Goal: Task Accomplishment & Management: Use online tool/utility

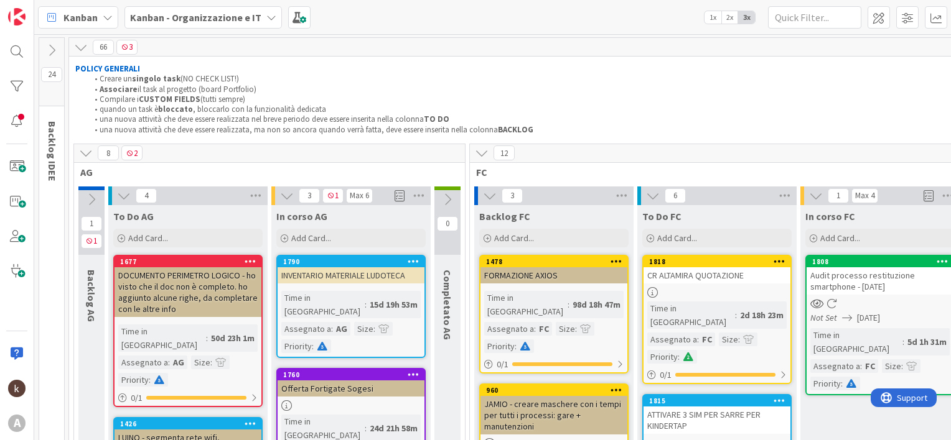
click at [125, 199] on icon at bounding box center [124, 196] width 14 height 14
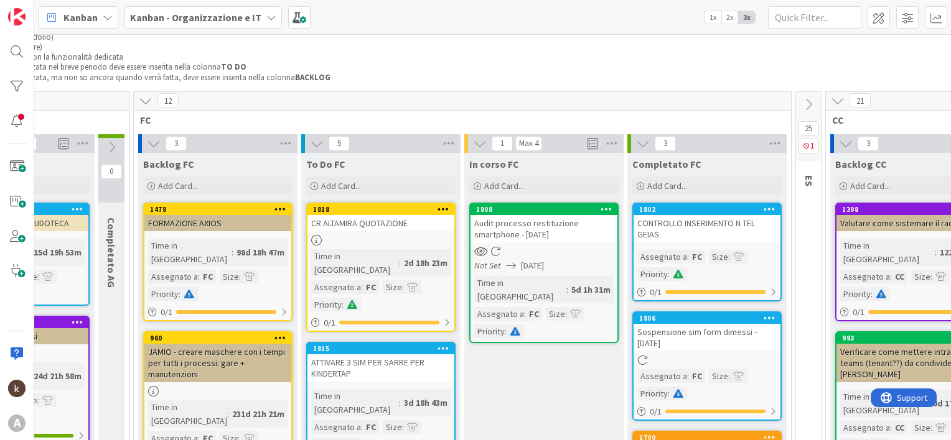
scroll to position [114, 203]
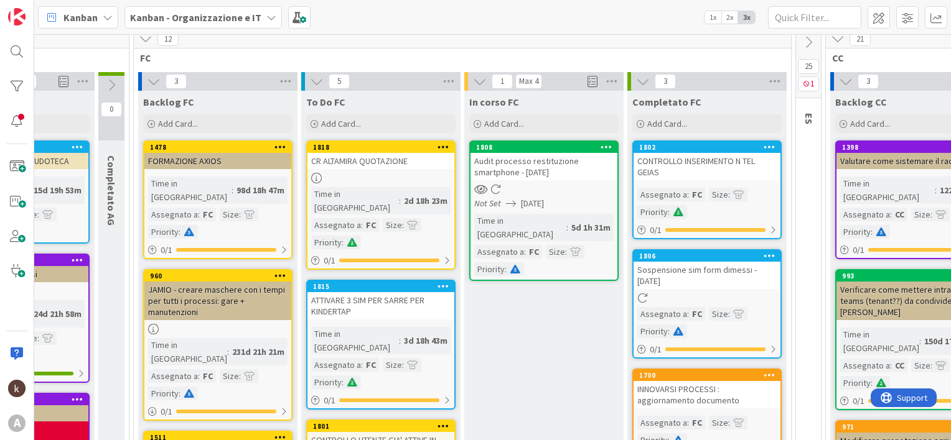
click at [375, 154] on div "CR ALTAMIRA QUOTAZIONE" at bounding box center [380, 161] width 147 height 16
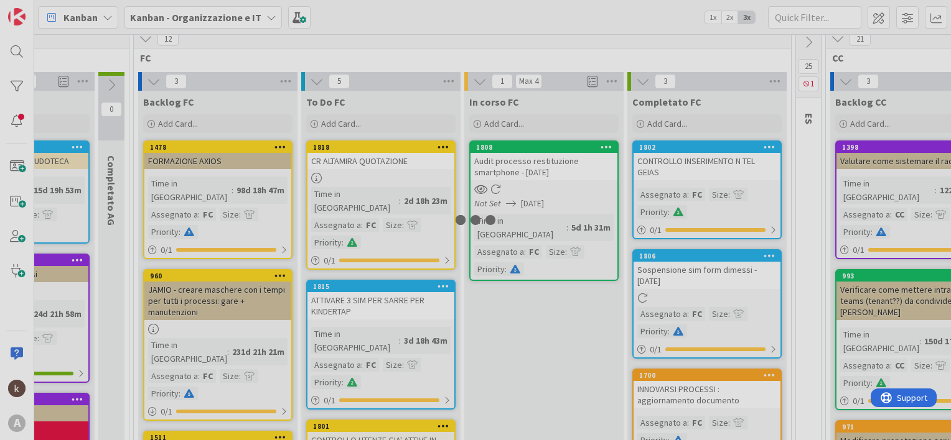
click at [375, 154] on div at bounding box center [475, 220] width 951 height 440
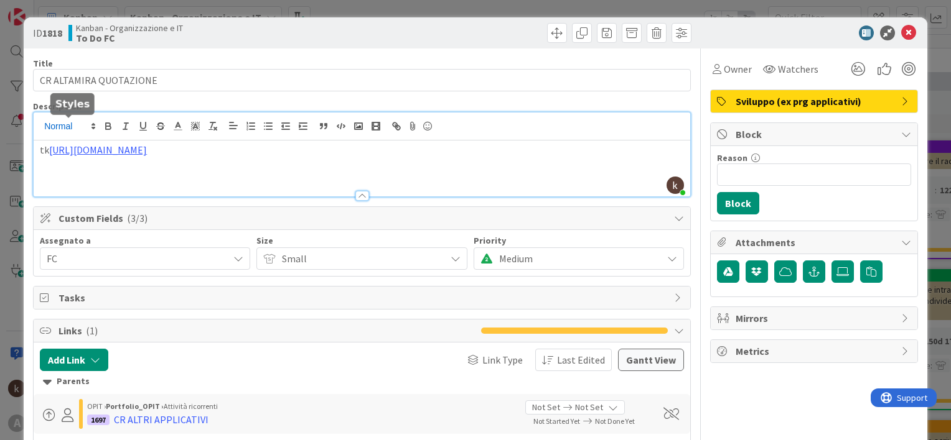
drag, startPoint x: 329, startPoint y: 127, endPoint x: 50, endPoint y: 131, distance: 279.4
click at [50, 131] on div "kanban helpdesk just joined tk [URL][DOMAIN_NAME]" at bounding box center [362, 155] width 656 height 84
copy link "[URL][DOMAIN_NAME]"
click at [901, 36] on icon at bounding box center [908, 33] width 15 height 15
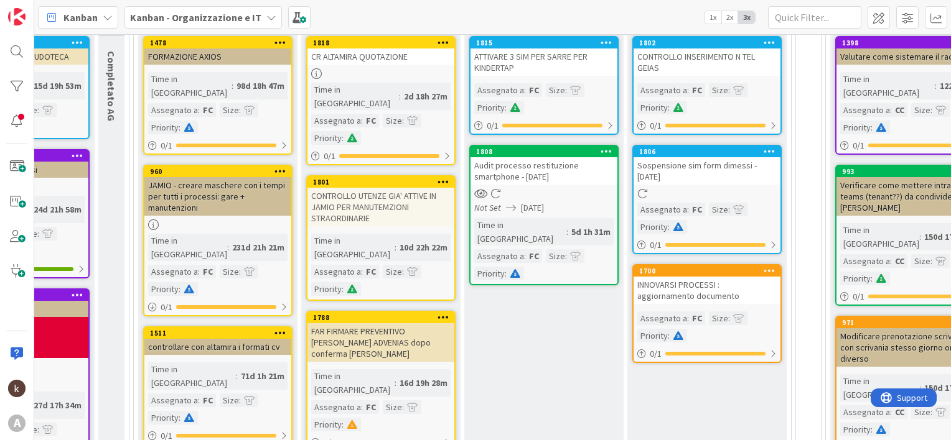
scroll to position [261, 203]
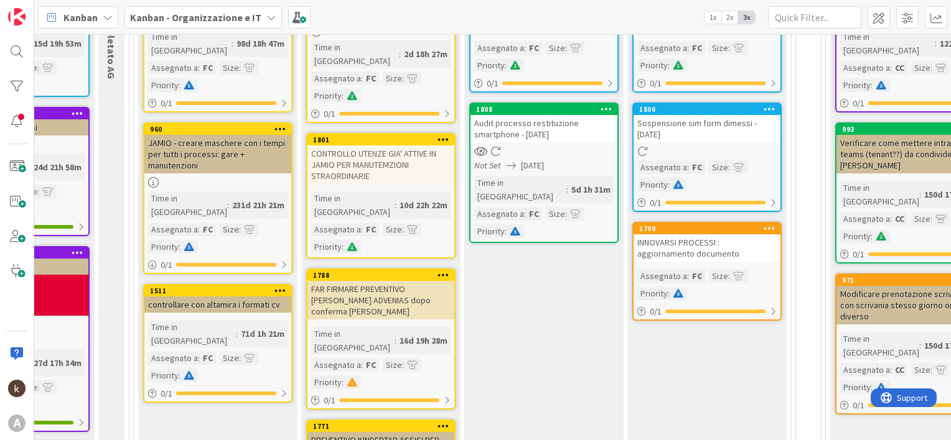
click at [402, 281] on div "FAR FIRMARE PREVENTIVO [PERSON_NAME] ADVENIAS dopo conferma [PERSON_NAME]" at bounding box center [380, 300] width 147 height 39
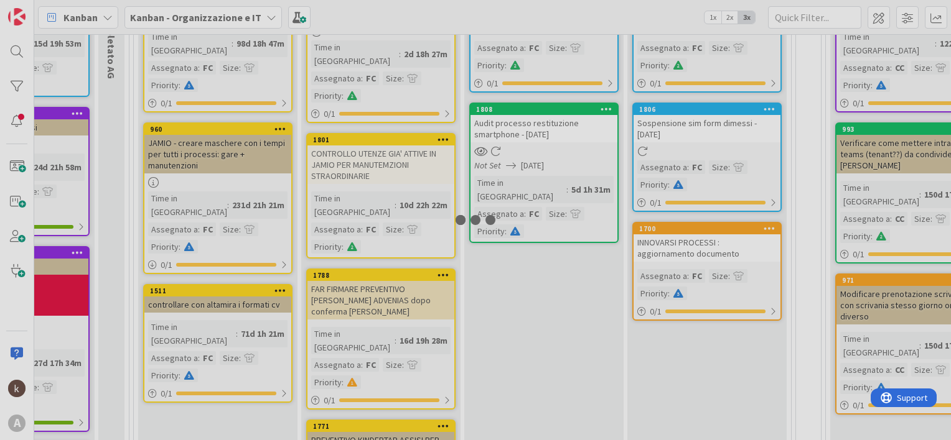
click at [402, 267] on div at bounding box center [475, 220] width 951 height 440
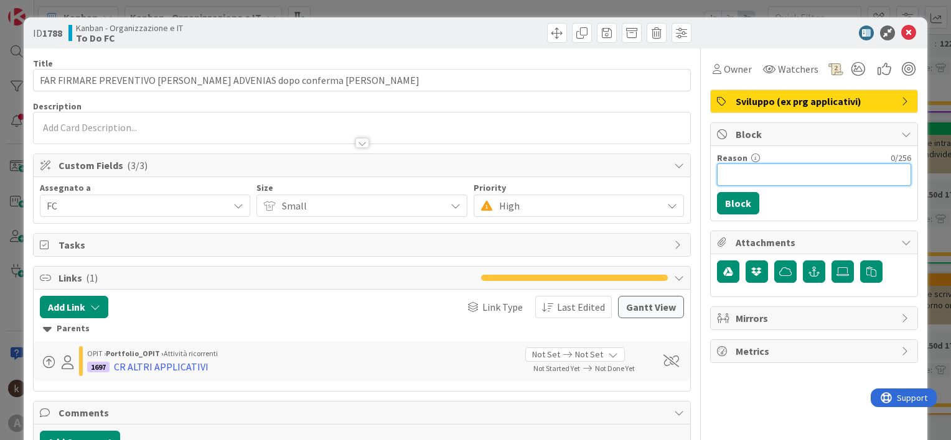
click at [758, 178] on input "Reason" at bounding box center [814, 175] width 194 height 22
type input "ATTESA RIPSOSTA LAI"
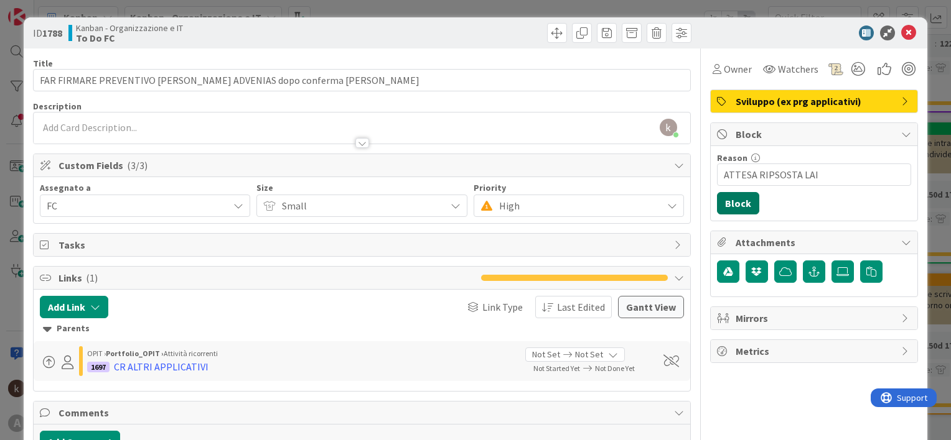
click at [719, 199] on button "Block" at bounding box center [738, 203] width 42 height 22
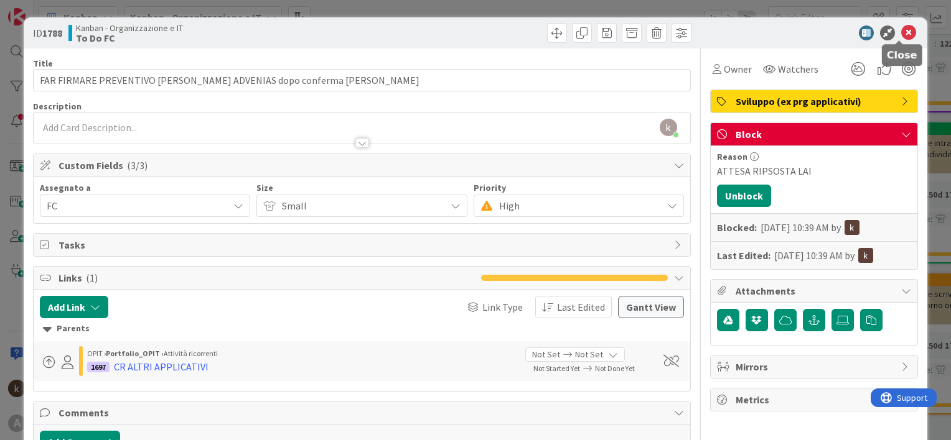
click at [901, 33] on icon at bounding box center [908, 33] width 15 height 15
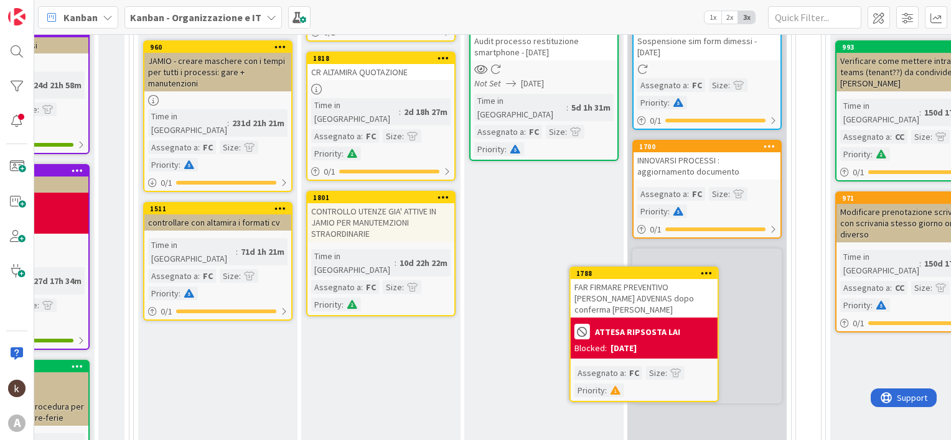
scroll to position [346, 203]
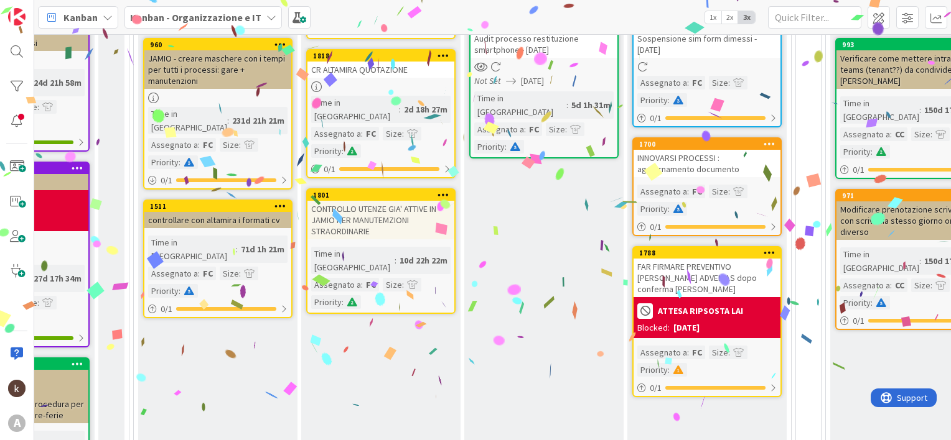
click at [699, 307] on b "ATTESA RIPSOSTA LAI" at bounding box center [700, 311] width 85 height 9
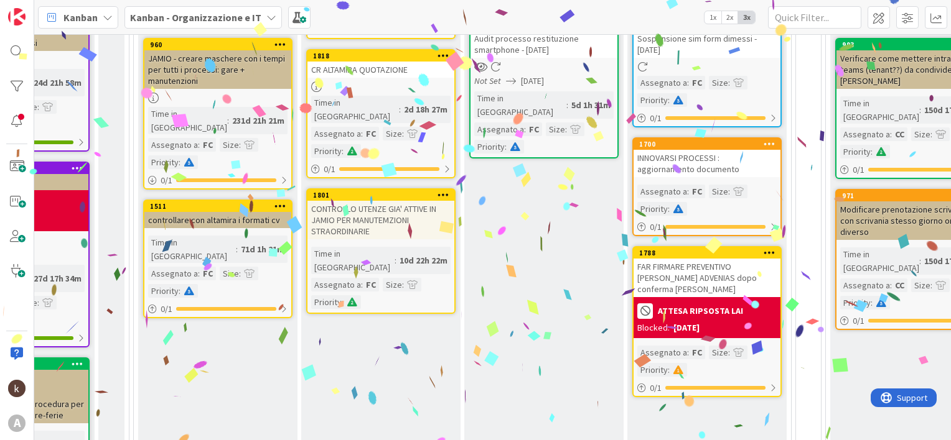
click at [699, 307] on b "ATTESA RIPSOSTA LAI" at bounding box center [700, 311] width 85 height 9
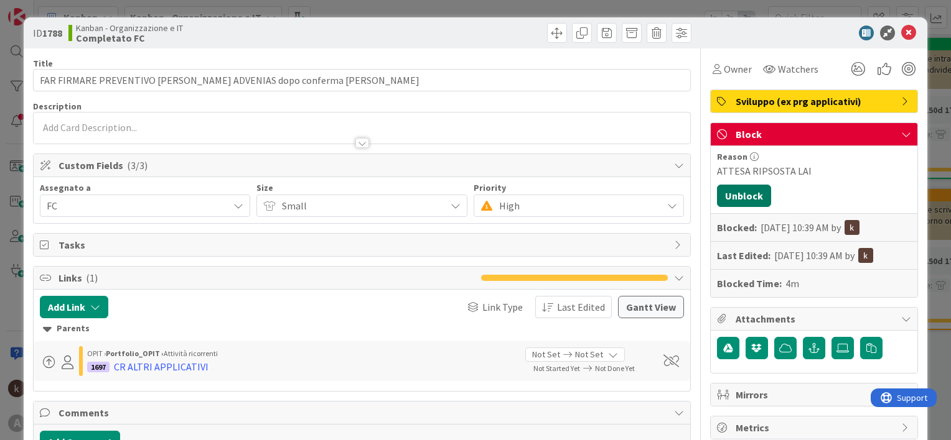
click at [728, 190] on button "Unblock" at bounding box center [744, 196] width 54 height 22
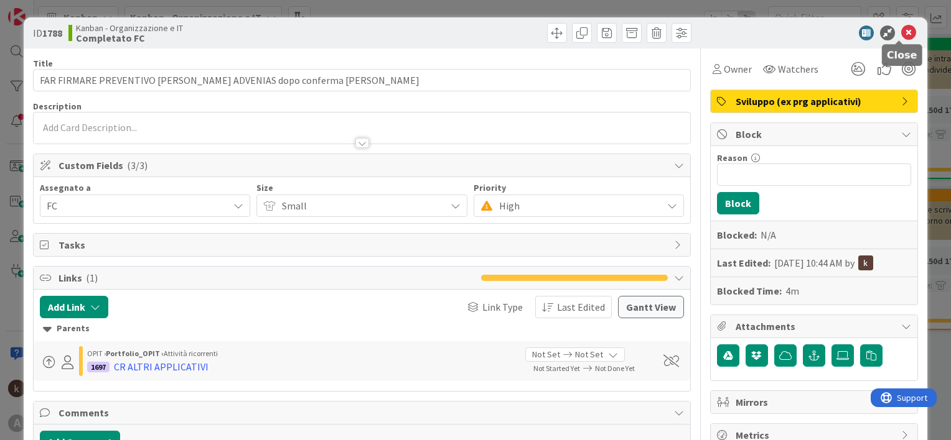
click at [901, 30] on icon at bounding box center [908, 33] width 15 height 15
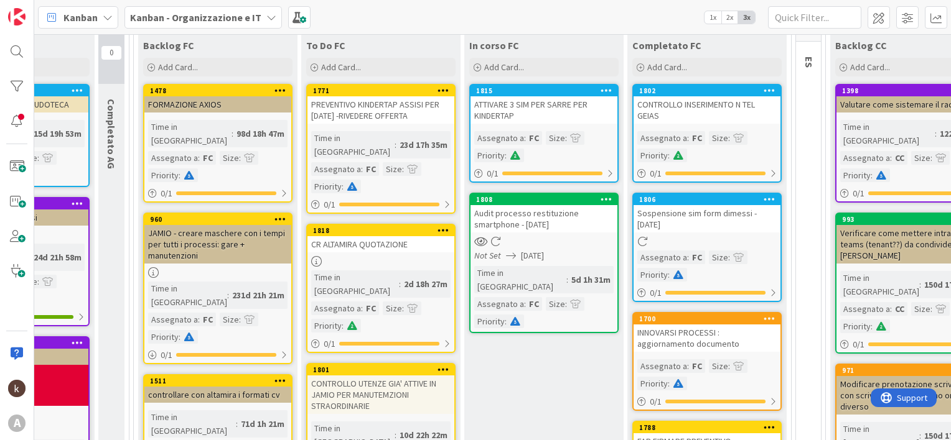
scroll to position [159, 203]
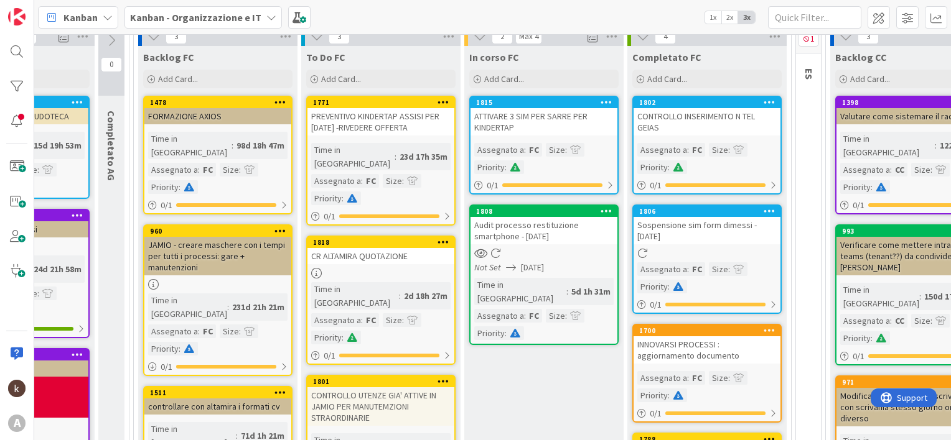
click at [274, 100] on icon at bounding box center [280, 102] width 12 height 9
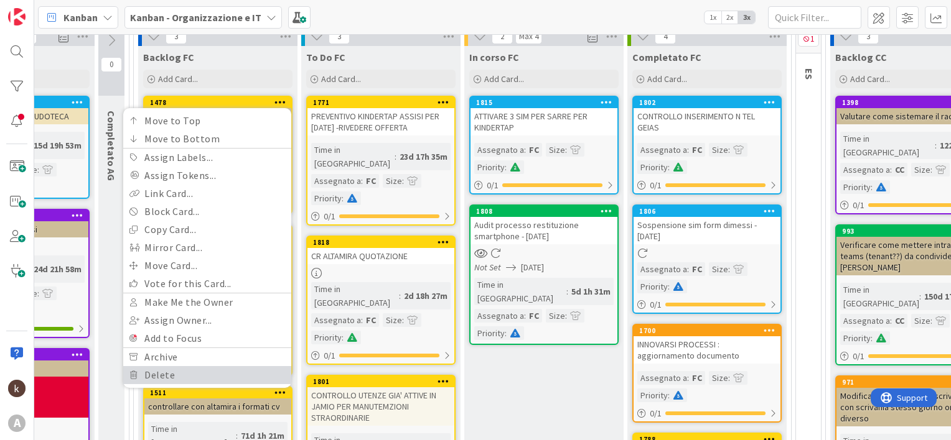
click at [184, 373] on link "Delete" at bounding box center [207, 375] width 168 height 18
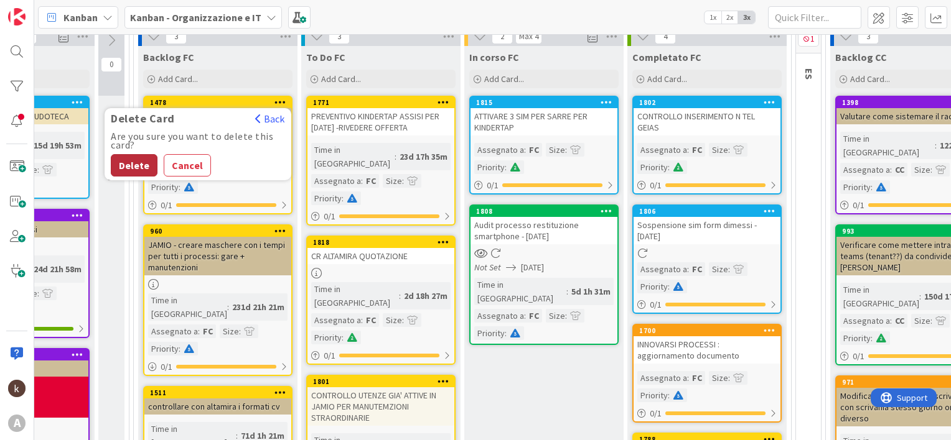
click at [134, 165] on button "Delete" at bounding box center [134, 165] width 47 height 22
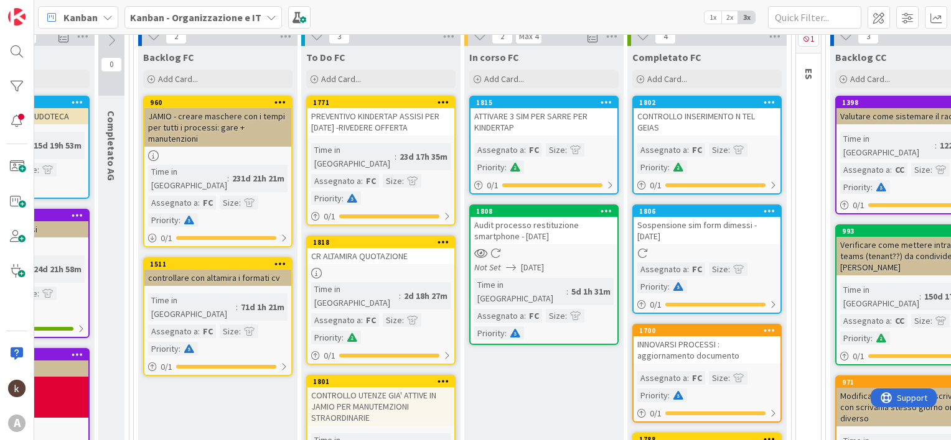
click at [286, 260] on div at bounding box center [280, 264] width 22 height 9
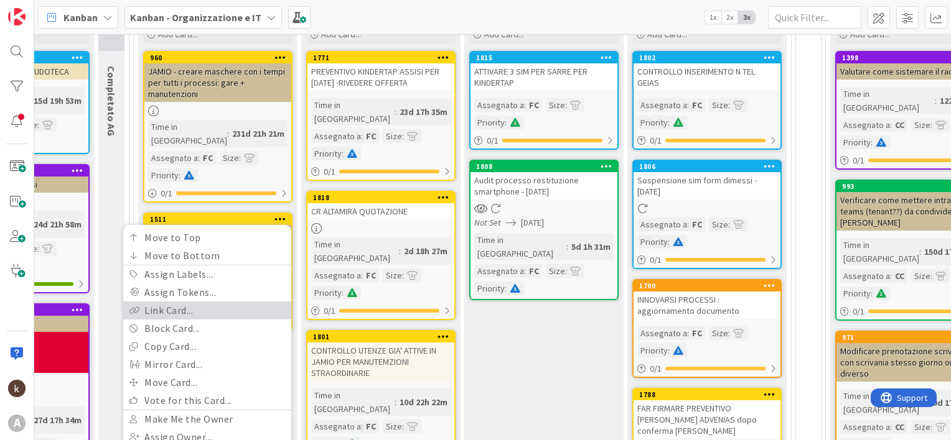
scroll to position [346, 203]
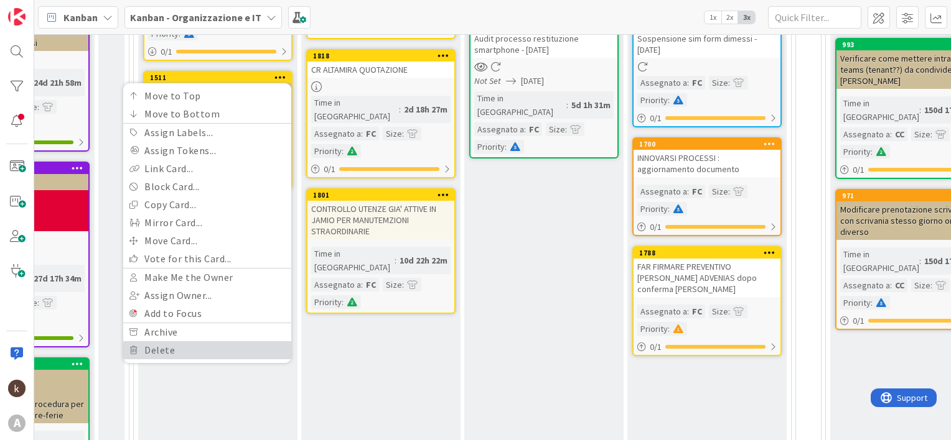
click at [183, 342] on link "Delete" at bounding box center [207, 351] width 168 height 18
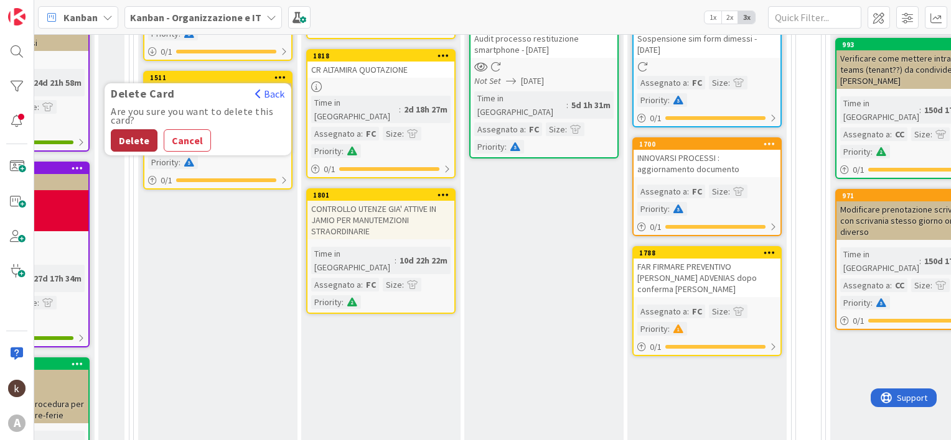
click at [129, 129] on button "Delete" at bounding box center [134, 140] width 47 height 22
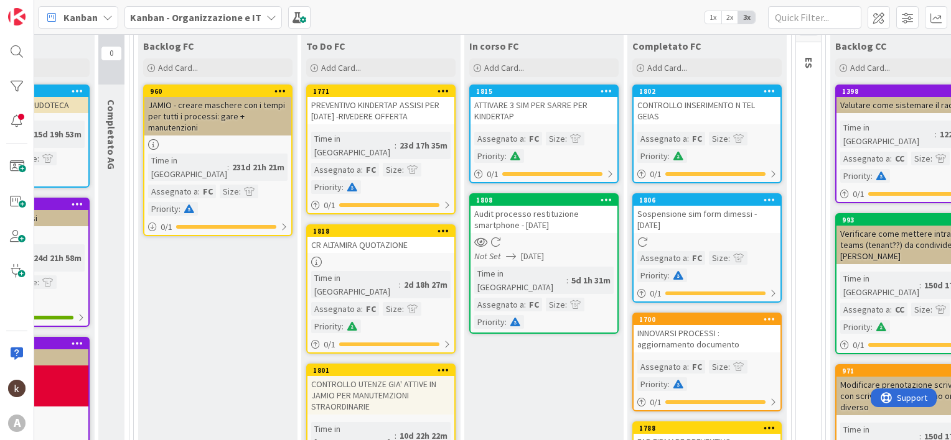
scroll to position [97, 203]
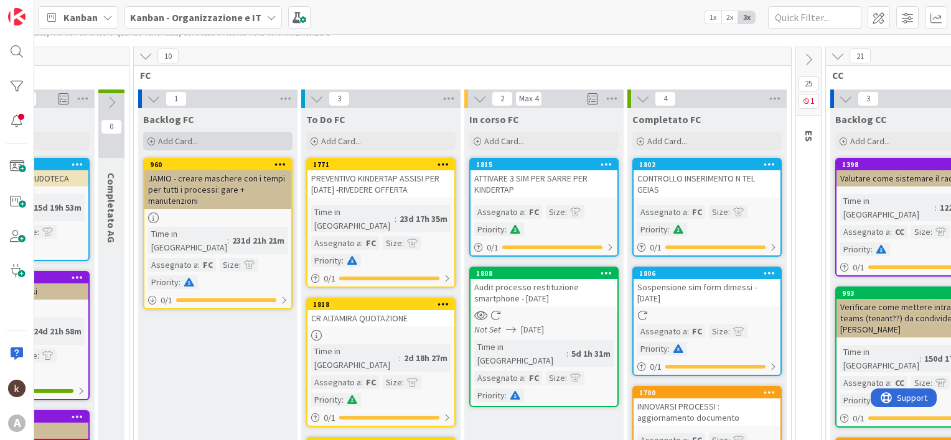
click at [253, 137] on div "Add Card..." at bounding box center [217, 141] width 149 height 19
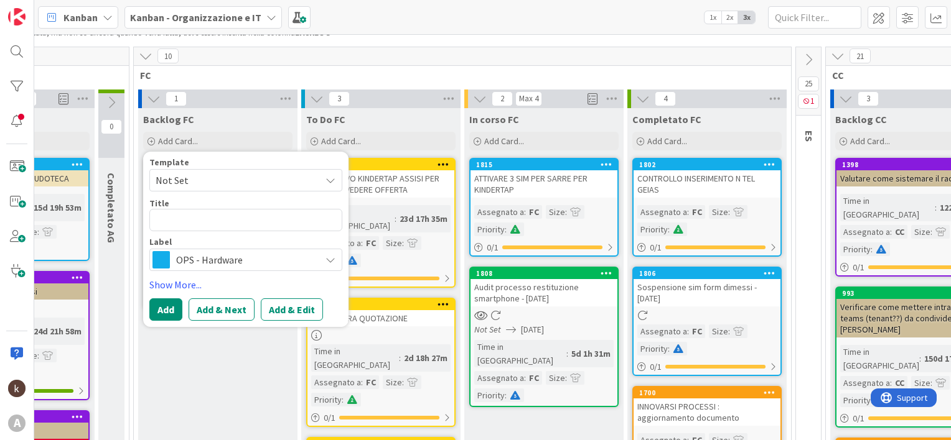
click at [249, 258] on span "OPS - Hardware" at bounding box center [245, 259] width 138 height 17
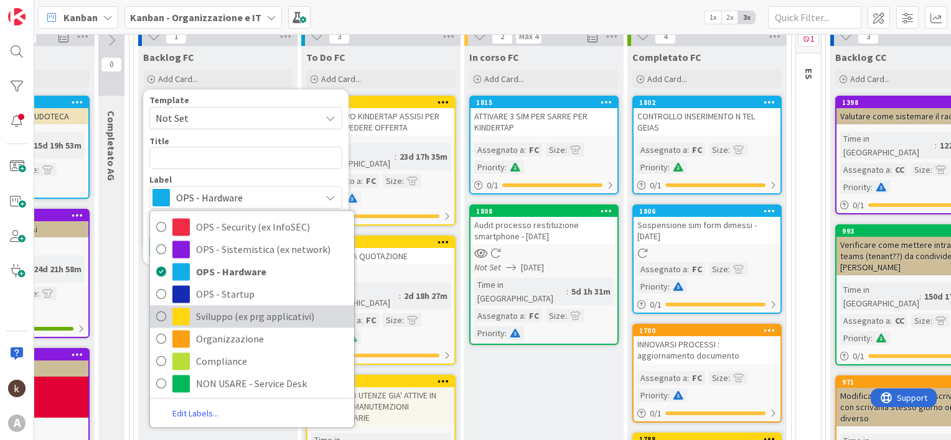
scroll to position [162, 202]
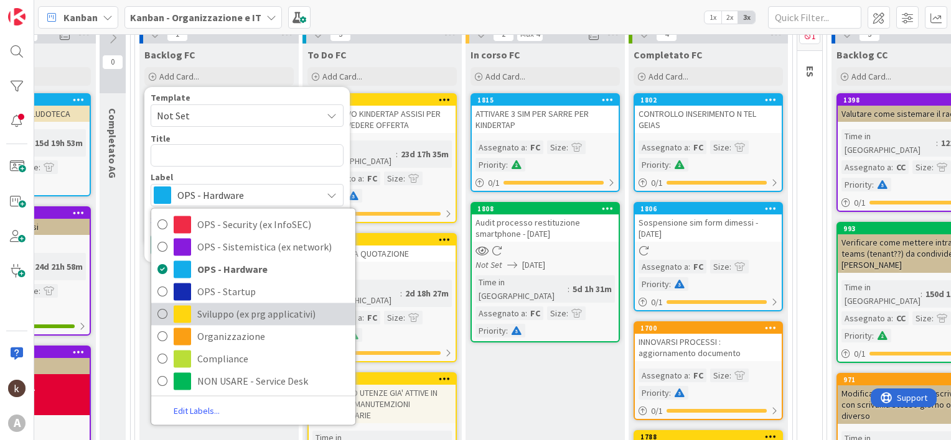
click at [158, 312] on icon at bounding box center [162, 314] width 10 height 19
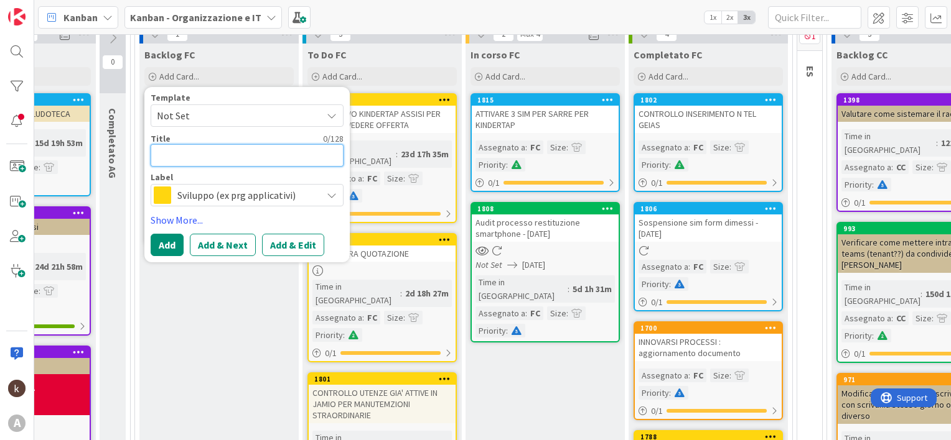
click at [207, 151] on textarea at bounding box center [247, 155] width 193 height 22
type textarea "x"
type textarea "C"
type textarea "x"
type textarea "CR"
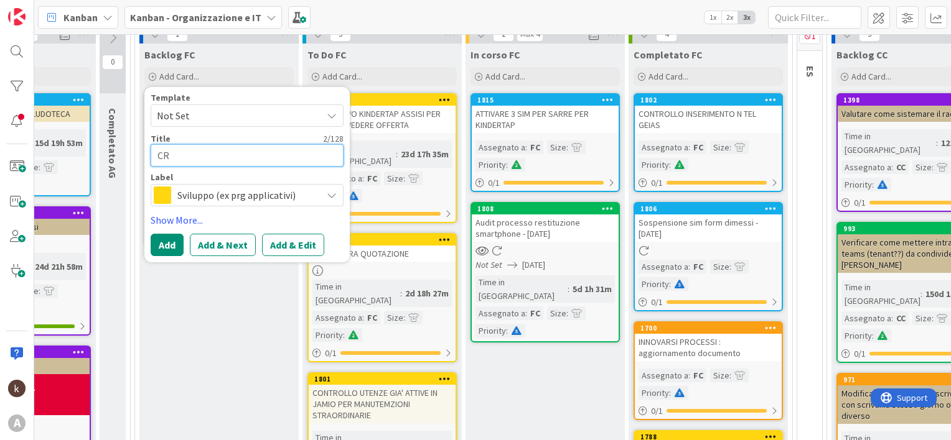
type textarea "x"
type textarea "CR"
type textarea "x"
type textarea "CR J"
type textarea "x"
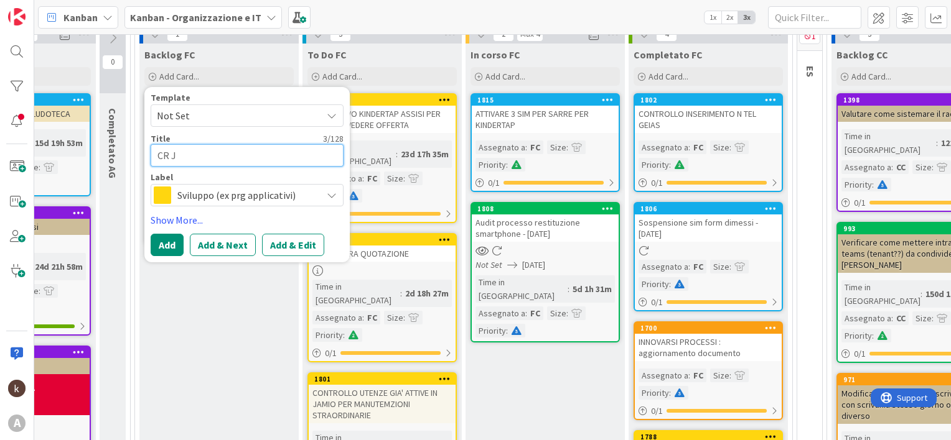
type textarea "CR JA"
type textarea "x"
type textarea "CR JAM"
type textarea "x"
type textarea "CR [PERSON_NAME]"
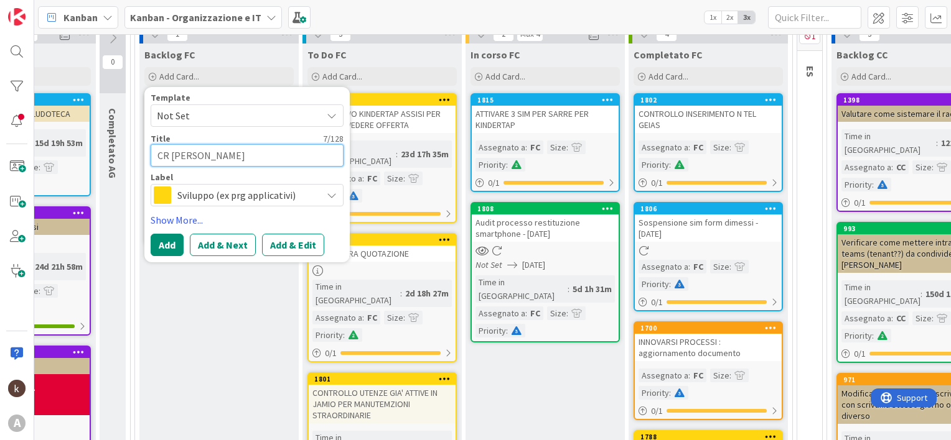
type textarea "x"
type textarea "CR JAMIO"
type textarea "x"
type textarea "CR JAMIO-"
type textarea "x"
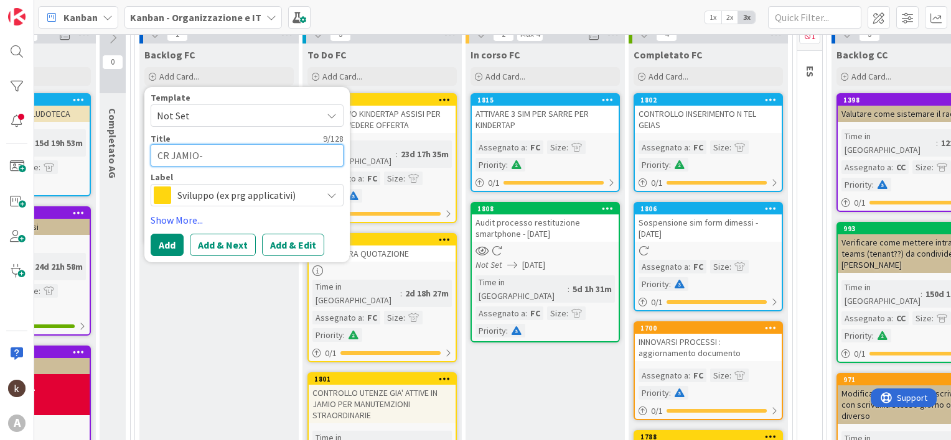
type textarea "CR JAMIO-c"
type textarea "x"
type textarea "CR JAMIO-ca"
type textarea "x"
type textarea "CR JAMIO-cam"
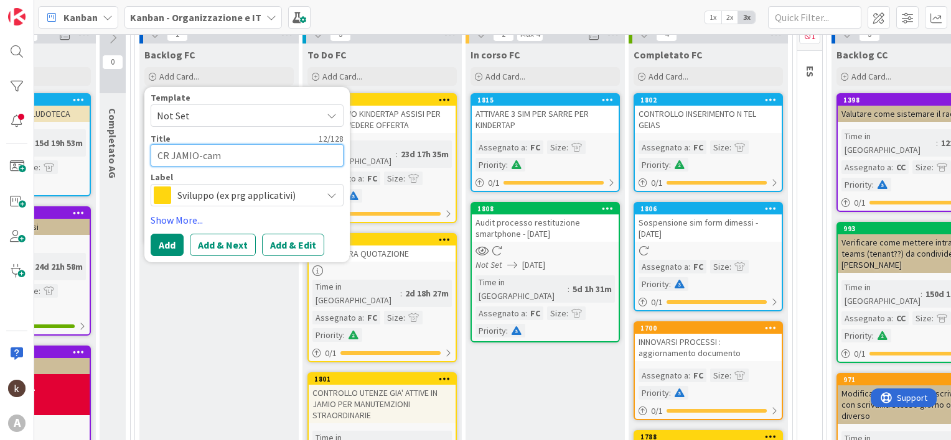
type textarea "x"
type textarea "CR JAMIO-camp"
type textarea "x"
type textarea "CR JAMIO-campi"
type textarea "x"
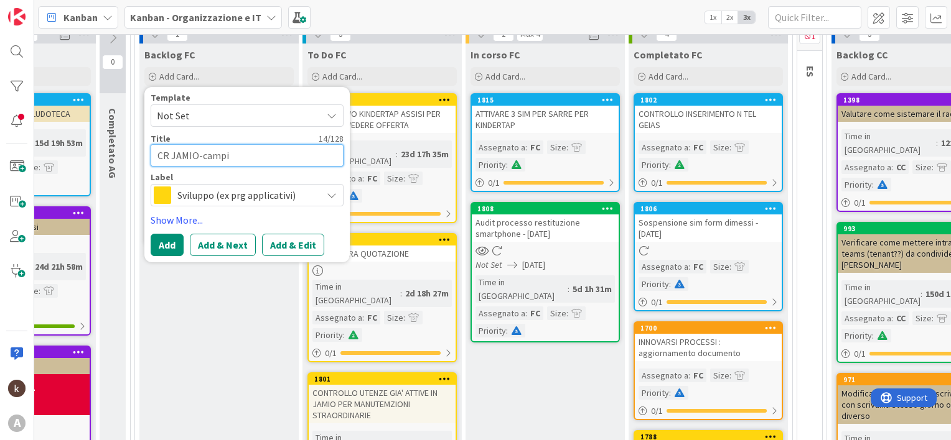
type textarea "CR JAMIO-campi"
type textarea "x"
type textarea "CR JAMIO-campi u"
type textarea "x"
type textarea "CR JAMIO-campi ut"
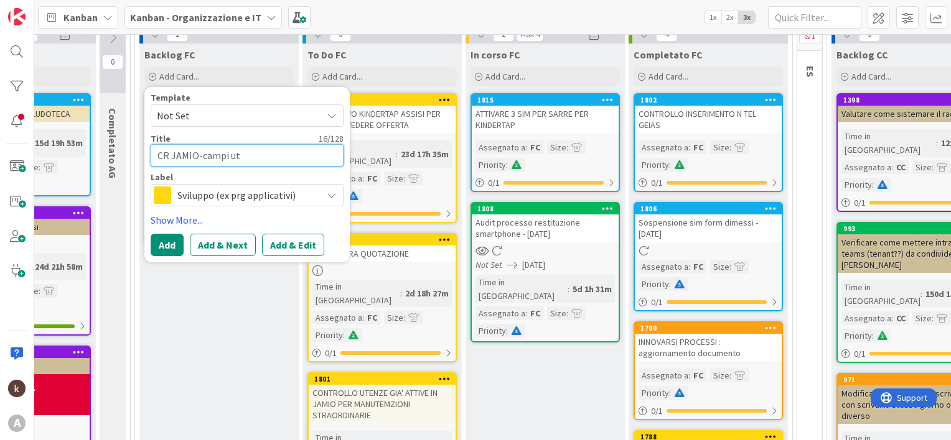
type textarea "x"
type textarea "CR JAMIO-campi uti"
type textarea "x"
type textarea "CR JAMIO-campi util"
type textarea "x"
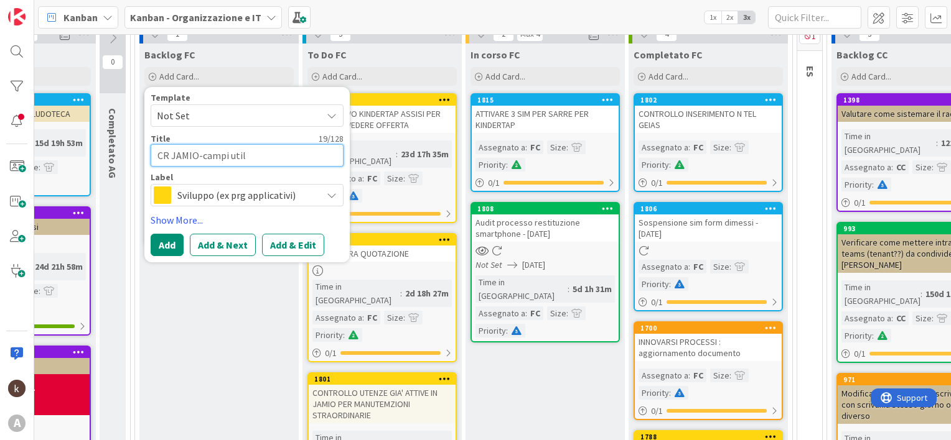
type textarea "CR JAMIO-campi utili"
type textarea "x"
type textarea "CR JAMIO-campi utili"
type textarea "x"
type textarea "CR JAMIO-campi utili e"
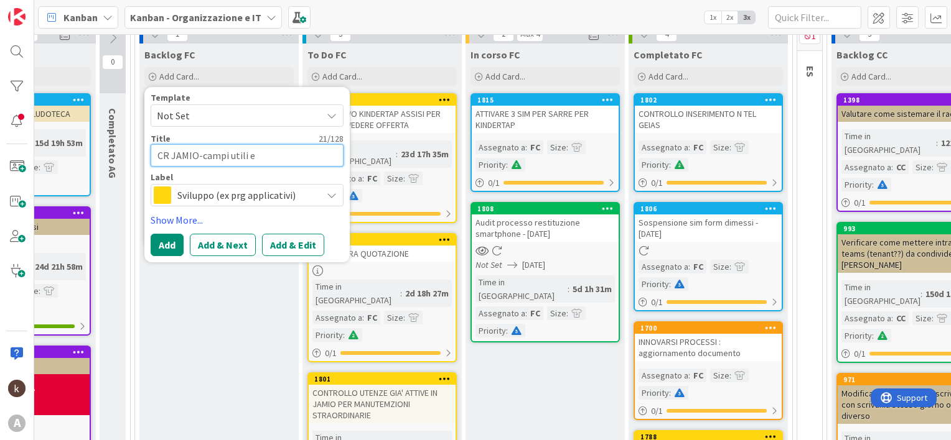
type textarea "x"
type textarea "CR JAMIO-campi utili e"
type textarea "x"
type textarea "CR JAMIO-campi utili e f"
type textarea "x"
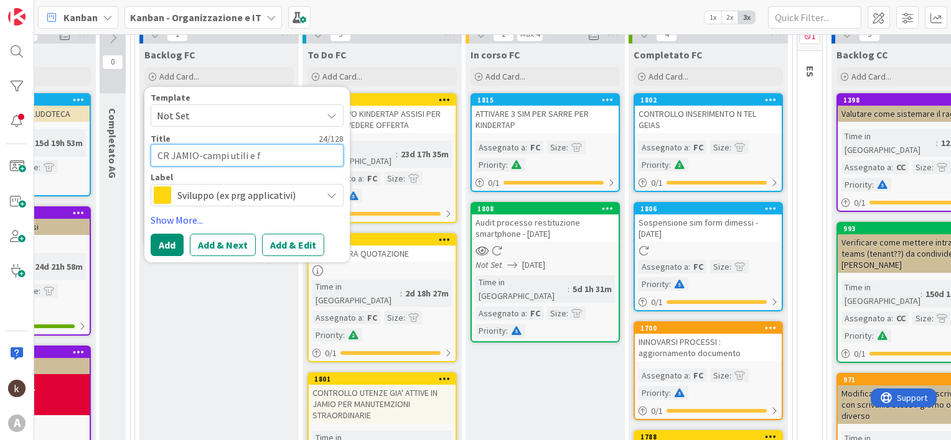
type textarea "CR JAMIO-campi utili e fi"
type textarea "x"
type textarea "CR JAMIO-campi utili e fil"
type textarea "x"
type textarea "CR JAMIO-campi utili e file"
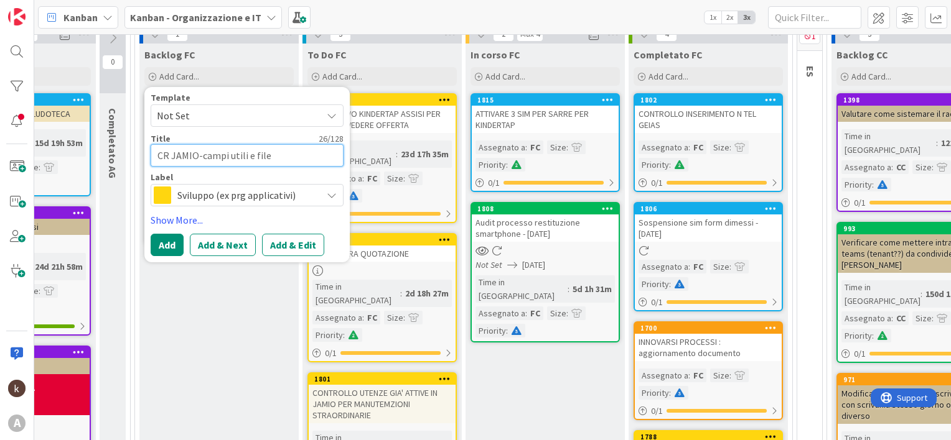
type textarea "x"
type textarea "CR JAMIO-campi utili e file"
type textarea "x"
type textarea "CR JAMIO-campi utili e file a"
type textarea "x"
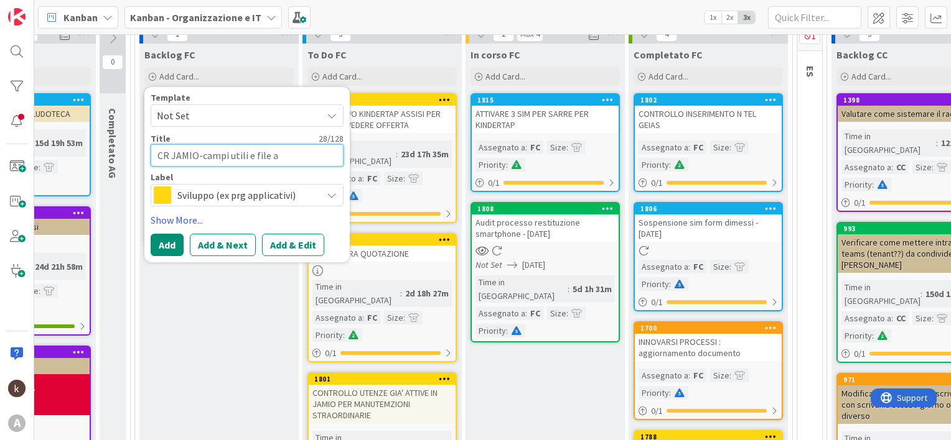
type textarea "CR JAMIO-campi utili e file au"
type textarea "x"
type textarea "CR JAMIO-campi utili e file aut"
type textarea "x"
type textarea "CR JAMIO-campi utili e file auto"
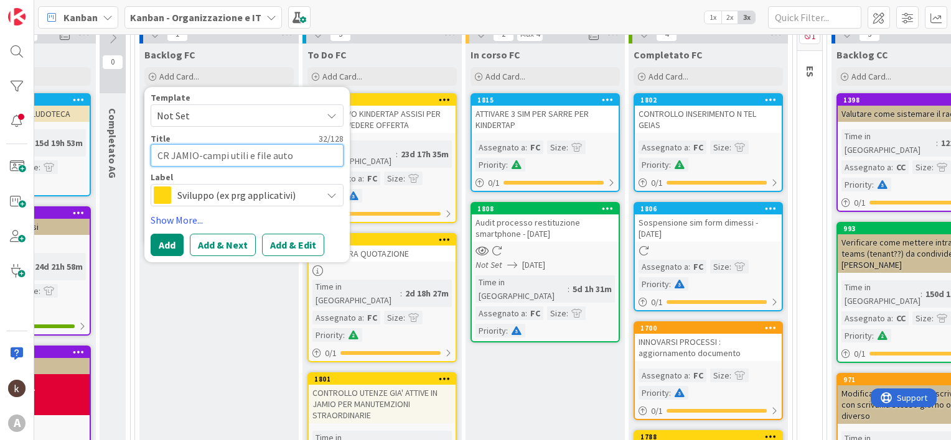
type textarea "x"
type textarea "CR JAMIO-campi utili e file autom"
type textarea "x"
type textarea "CR JAMIO-campi utili e file automa"
type textarea "x"
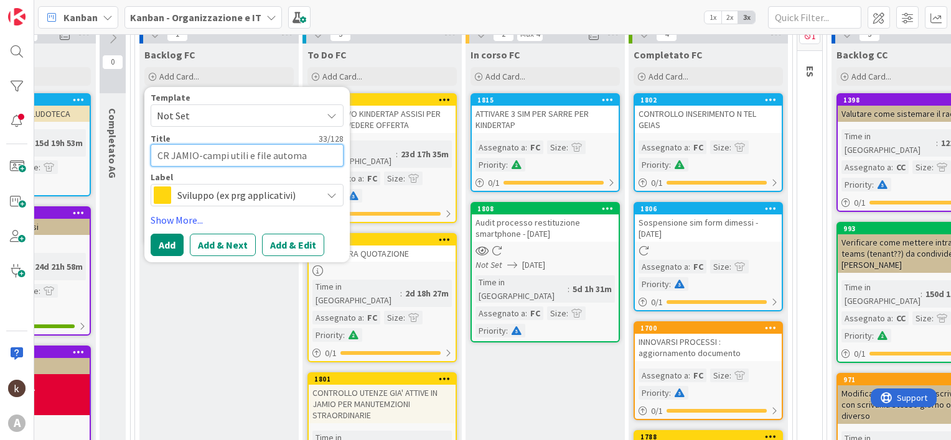
type textarea "CR JAMIO-campi utili e file automat"
type textarea "x"
type textarea "CR JAMIO-campi utili e file automati"
type textarea "x"
type textarea "CR JAMIO-campi utili e file automatic"
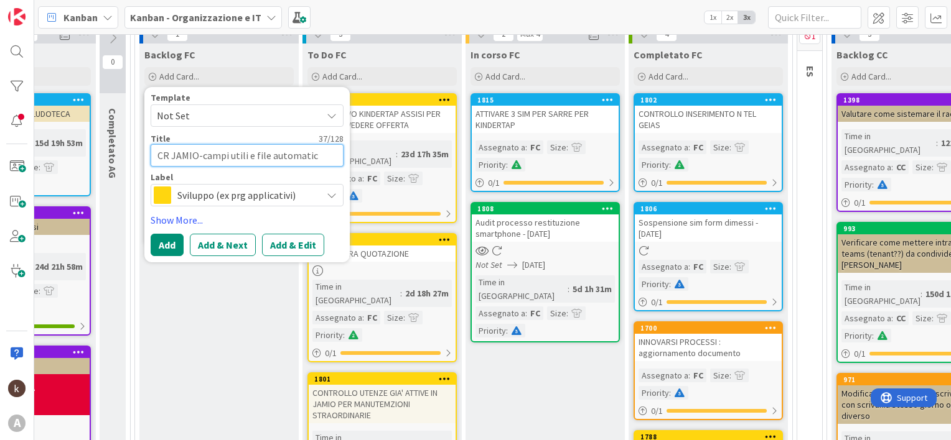
type textarea "x"
type textarea "CR JAMIO-campi utili e file automatico"
type textarea "x"
type textarea "CR JAMIO-campi utili e file automatico"
type textarea "x"
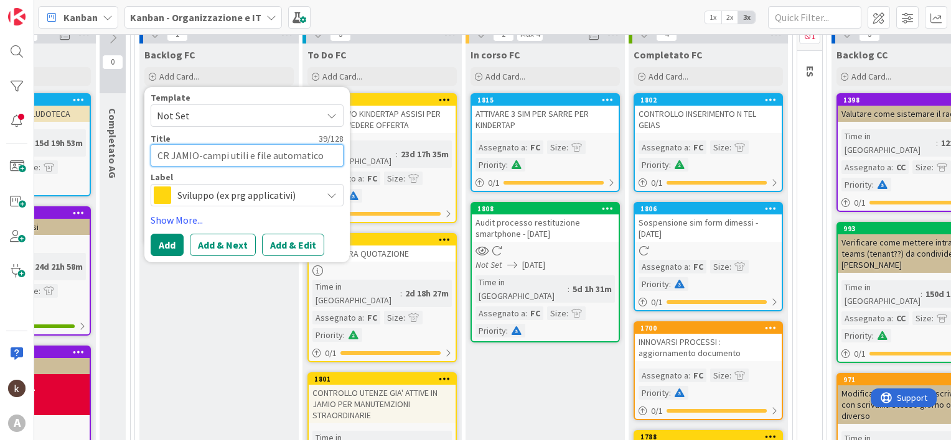
type textarea "CR JAMIO-campi utili e file automatico p"
type textarea "x"
type textarea "CR JAMIO-campi utili e file automatico pe"
type textarea "x"
type textarea "CR JAMIO-campi utili e file automatico per"
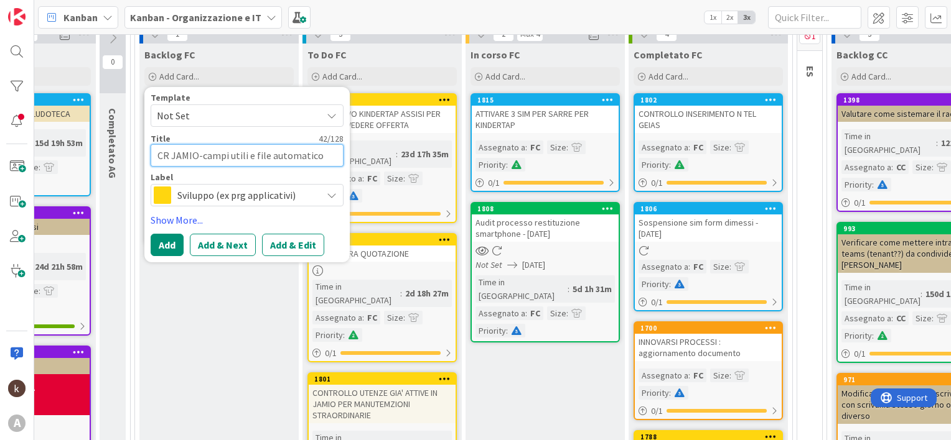
type textarea "x"
type textarea "CR JAMIO-campi utili e file automatico per"
type textarea "x"
type textarea "CR JAMIO-campi utili e file automatico per c"
type textarea "x"
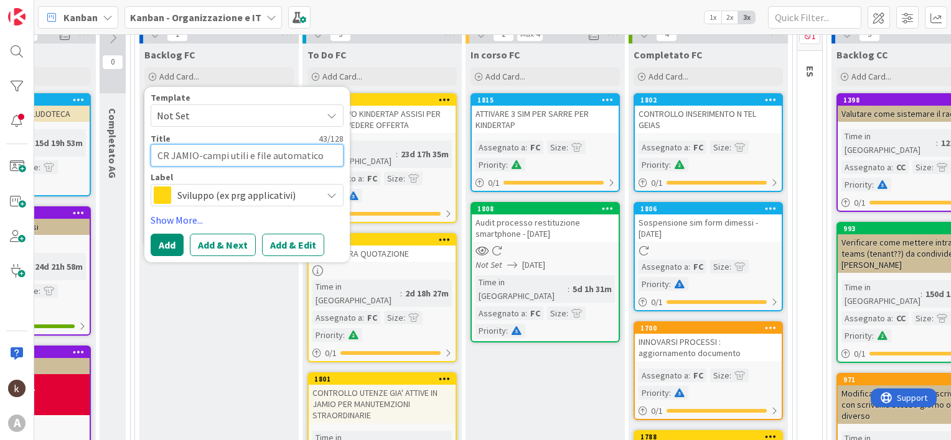
type textarea "CR JAMIO-campi utili e file automatico per cr"
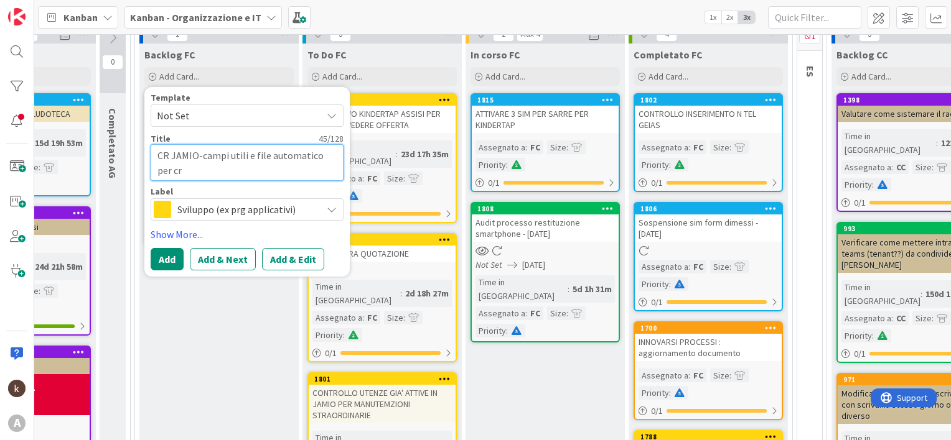
type textarea "x"
type textarea "CR JAMIO-campi utili e file automatico per cre"
type textarea "x"
type textarea "CR JAMIO-campi utili e file automatico per crea"
type textarea "x"
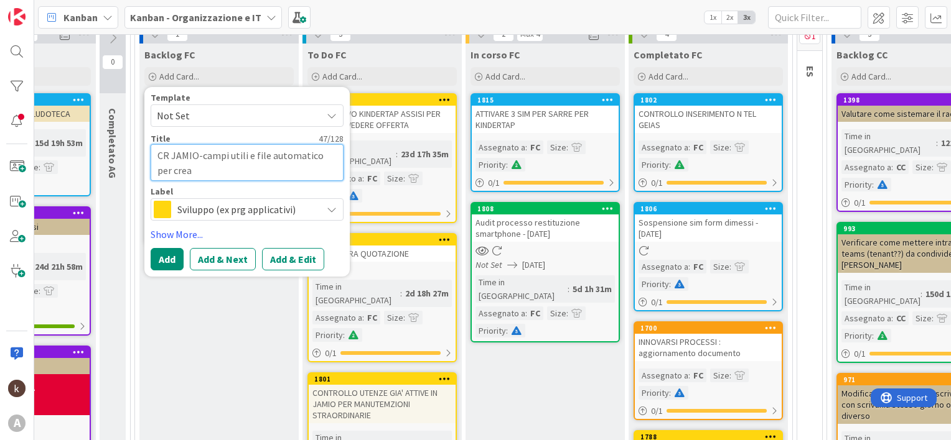
type textarea "CR JAMIO-campi utili e file automatico per creaz"
type textarea "x"
type textarea "CR JAMIO-campi utili e file automatico per creazi"
type textarea "x"
type textarea "CR JAMIO-campi utili e file automatico per creazio"
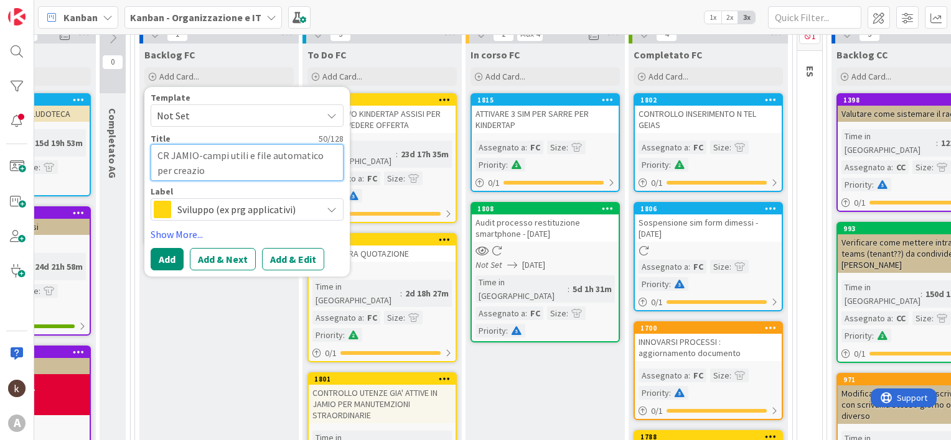
type textarea "x"
type textarea "CR JAMIO-campi utili e file automatico per creazione"
type textarea "x"
type textarea "CR JAMIO-campi utili e file automatico per creazione"
type textarea "x"
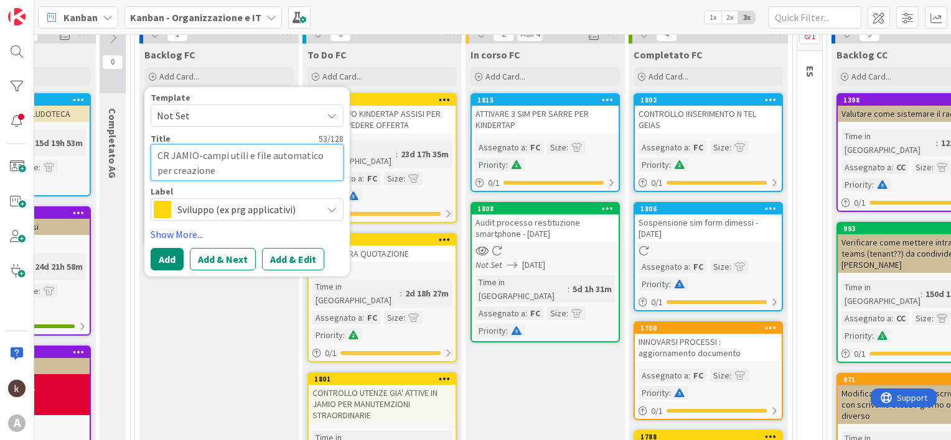
type textarea "CR JAMIO-campi utili e file automatico per creazione m"
type textarea "x"
type textarea "CR JAMIO-campi utili e file automatico per creazione ma"
type textarea "x"
type textarea "CR JAMIO-campi utili e file automatico per creazione mai"
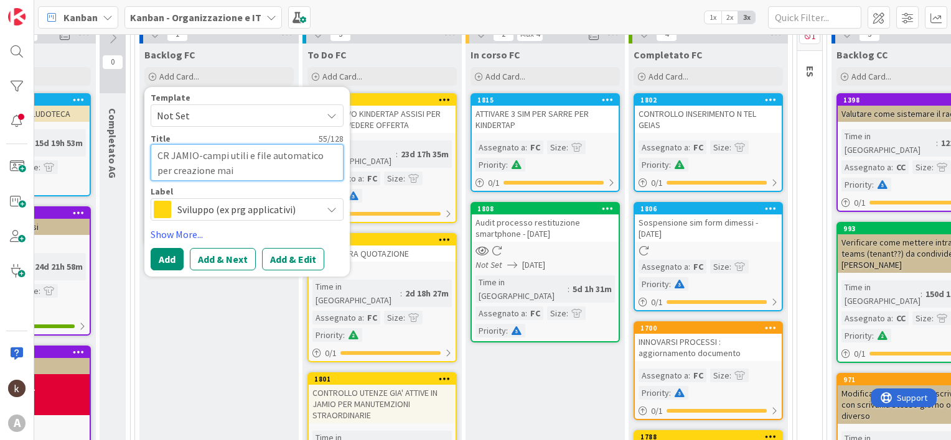
type textarea "x"
type textarea "CR JAMIO-campi utili e file automatico per creazione mail"
type textarea "x"
type textarea "CR JAMIO-campi utili e file automatico per creazione mail"
type textarea "x"
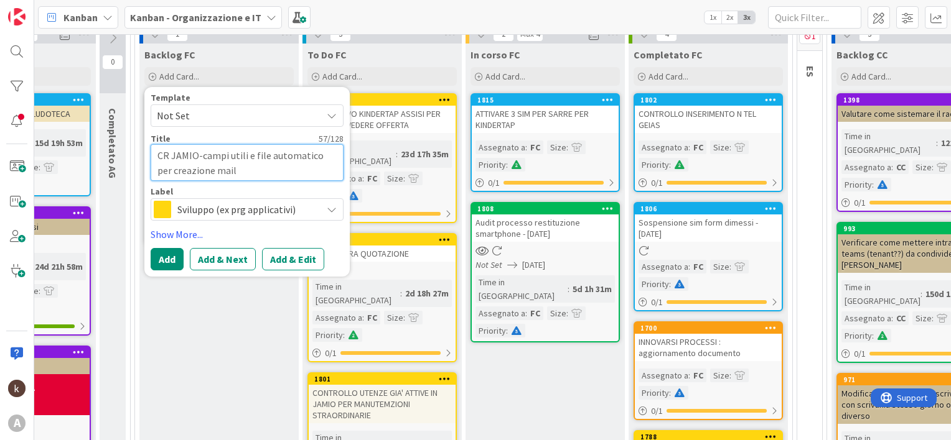
type textarea "CR JAMIO-campi utili e file automatico per creazione mail a"
type textarea "x"
type textarea "CR JAMIO-campi utili e file automatico per creazione mail a"
type textarea "x"
type textarea "CR JAMIO-campi utili e file automatico per creazione mail a h"
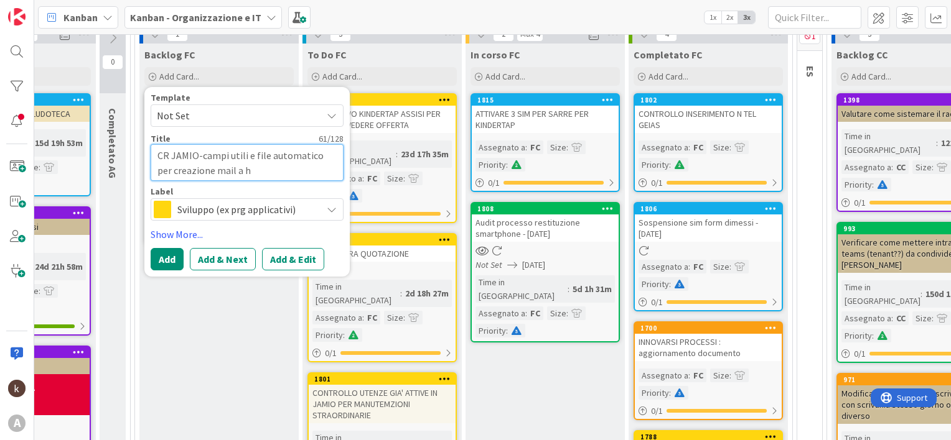
type textarea "x"
type textarea "CR JAMIO-campi utili e file automatico per creazione mail a he"
type textarea "x"
type textarea "CR JAMIO-campi utili e file automatico per creazione mail a hel"
type textarea "x"
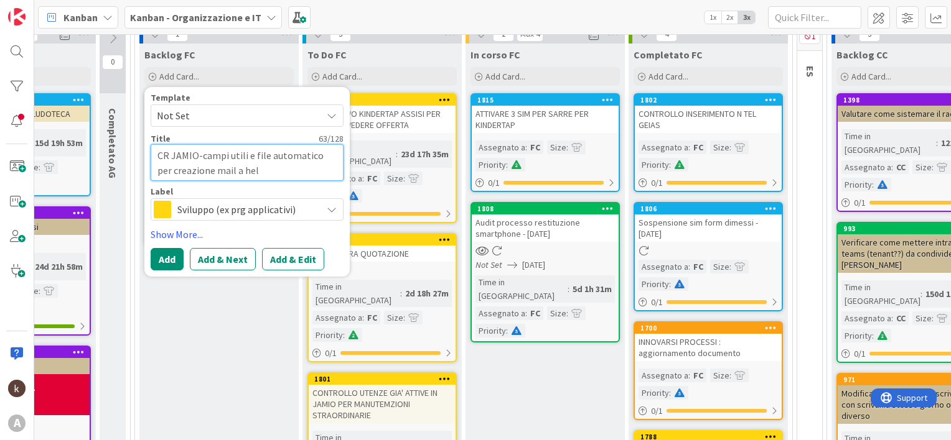
type textarea "CR JAMIO-campi utili e file automatico per creazione mail a help"
type textarea "x"
type textarea "CR JAMIO-campi utili e file automatico per creazione mail a helpd"
type textarea "x"
type textarea "CR JAMIO-campi utili e file automatico per creazione mail a helpde"
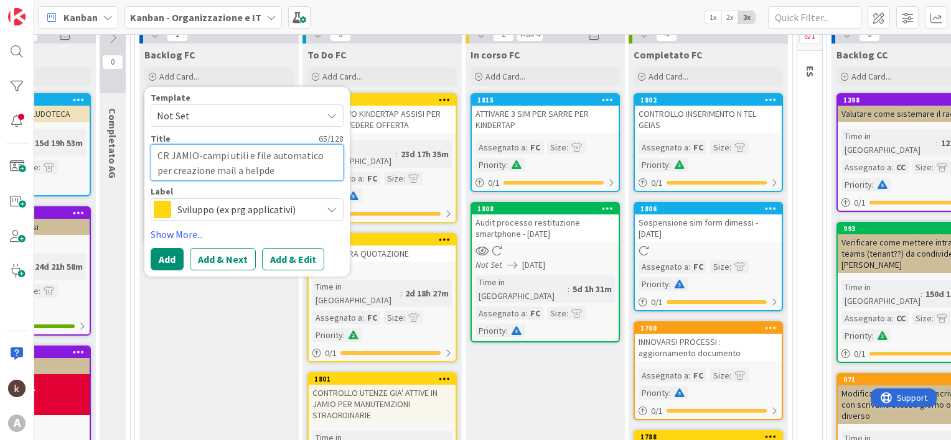
type textarea "x"
type textarea "CR JAMIO-campi utili e file automatico per creazione mail a helpdek"
click at [160, 235] on link "Show More..." at bounding box center [247, 234] width 193 height 15
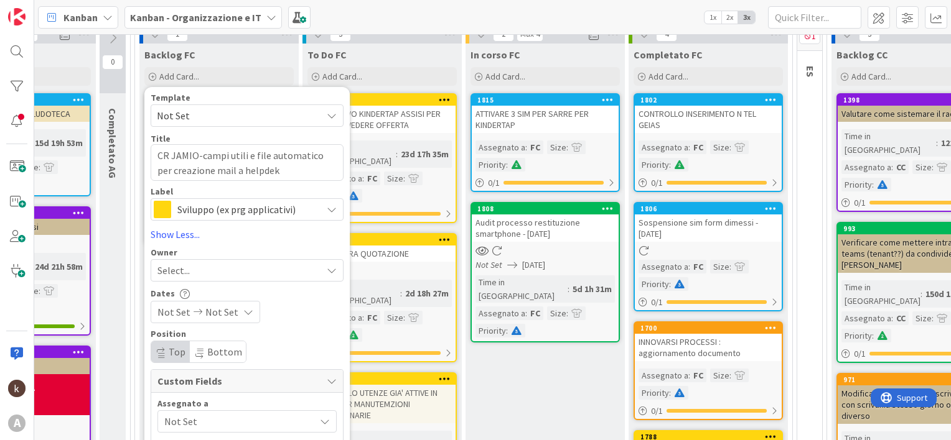
click at [177, 273] on span "Select..." at bounding box center [173, 270] width 32 height 15
click at [189, 261] on div "Select..." at bounding box center [247, 270] width 193 height 22
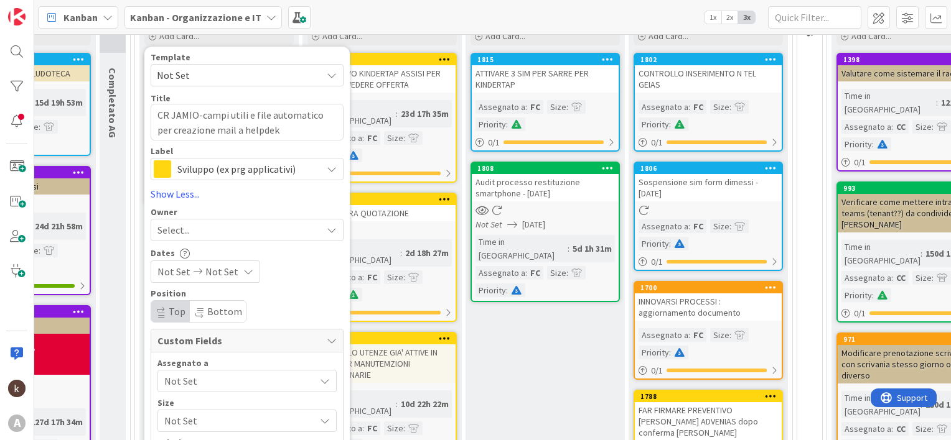
scroll to position [224, 202]
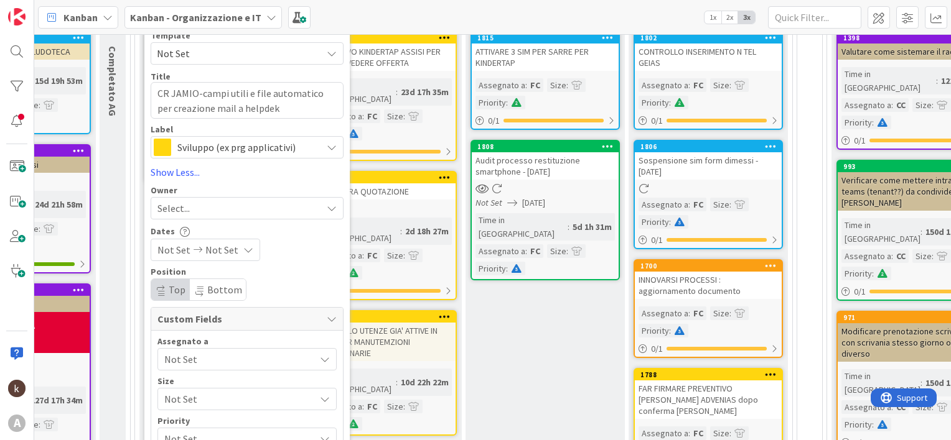
click at [196, 357] on span "Not Set" at bounding box center [239, 359] width 151 height 15
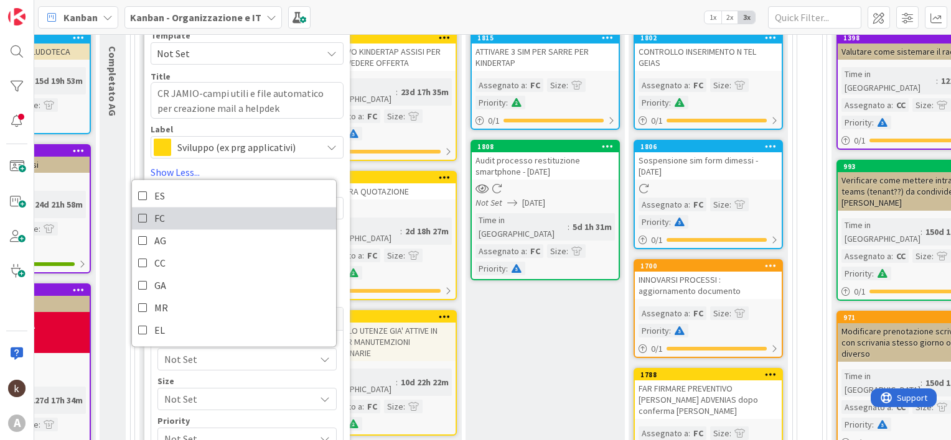
click at [151, 225] on link "FC" at bounding box center [234, 219] width 204 height 22
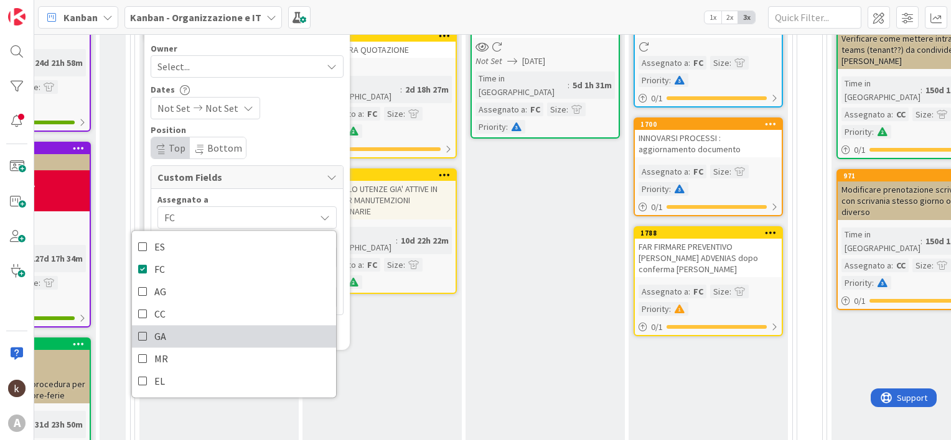
scroll to position [411, 202]
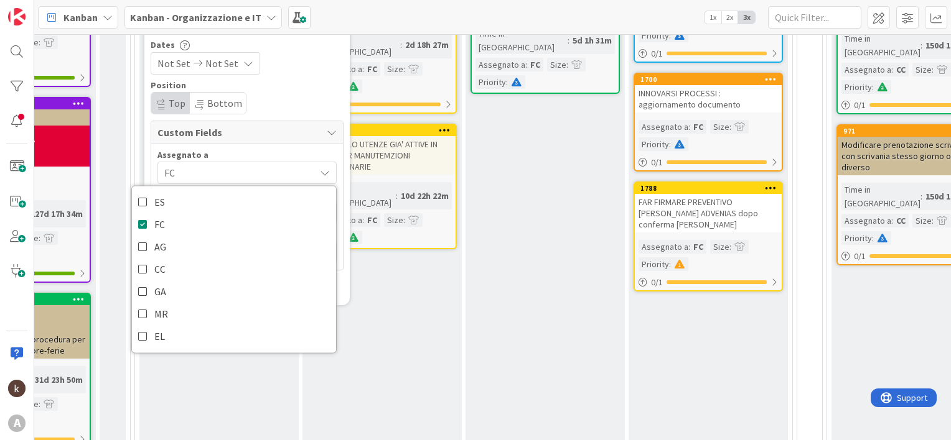
click at [223, 155] on div "Assegnato a" at bounding box center [246, 155] width 179 height 9
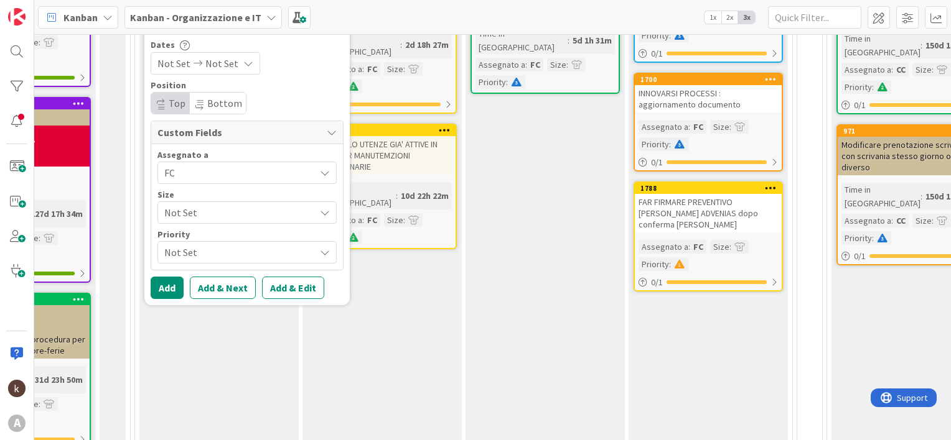
click at [211, 209] on span "Not Set" at bounding box center [236, 212] width 144 height 17
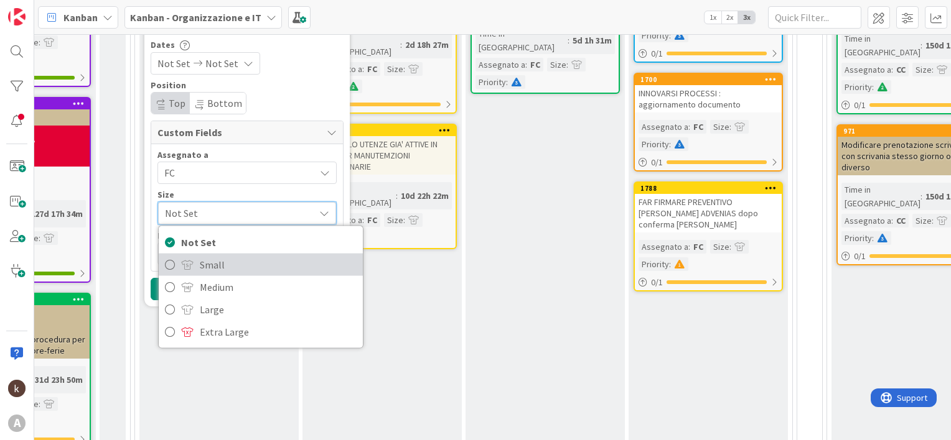
click at [214, 266] on span "Small" at bounding box center [278, 265] width 157 height 19
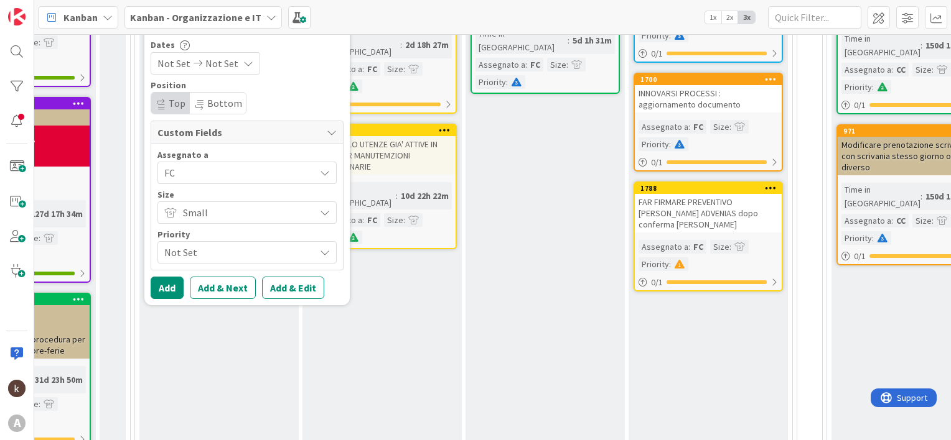
click at [208, 258] on span "Not Set" at bounding box center [236, 252] width 144 height 17
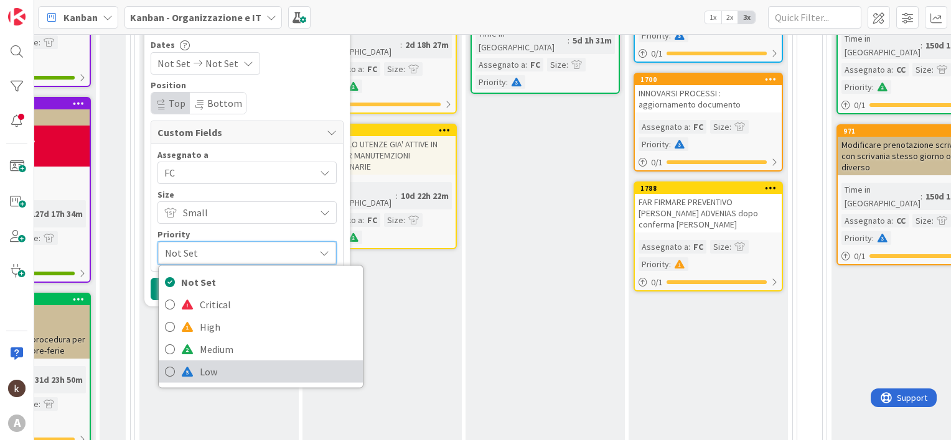
click at [208, 363] on span "Low" at bounding box center [278, 372] width 157 height 19
type textarea "x"
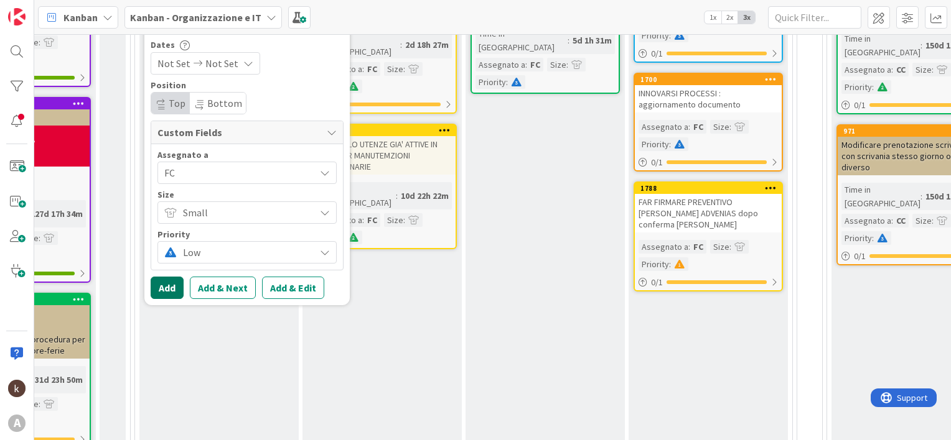
click at [159, 291] on button "Add" at bounding box center [167, 288] width 33 height 22
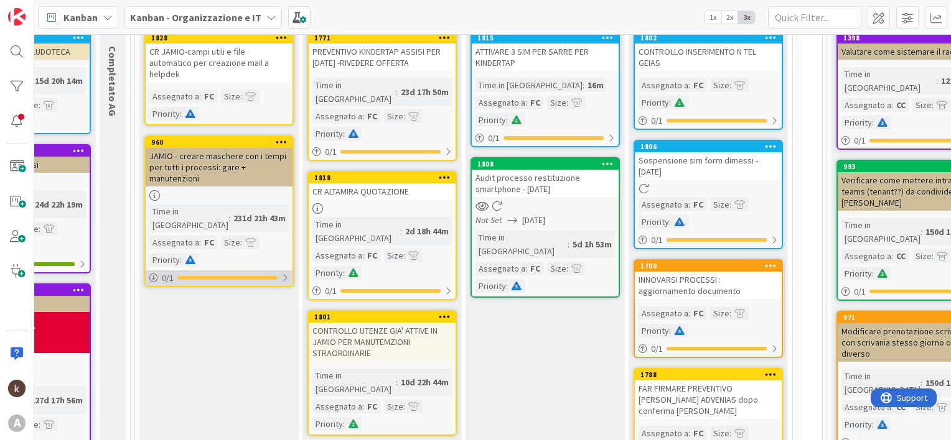
scroll to position [162, 202]
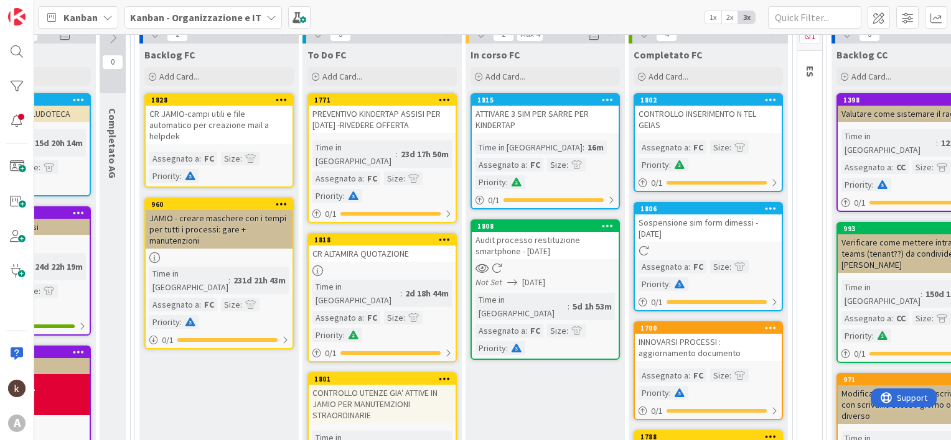
click at [218, 127] on div "CR JAMIO-campi utili e file automatico per creazione mail a helpdek" at bounding box center [219, 125] width 147 height 39
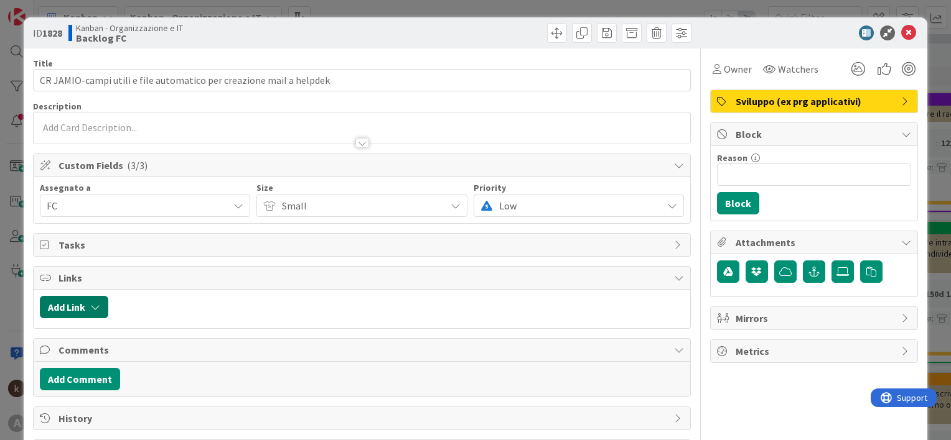
click at [97, 310] on icon "button" at bounding box center [95, 307] width 10 height 10
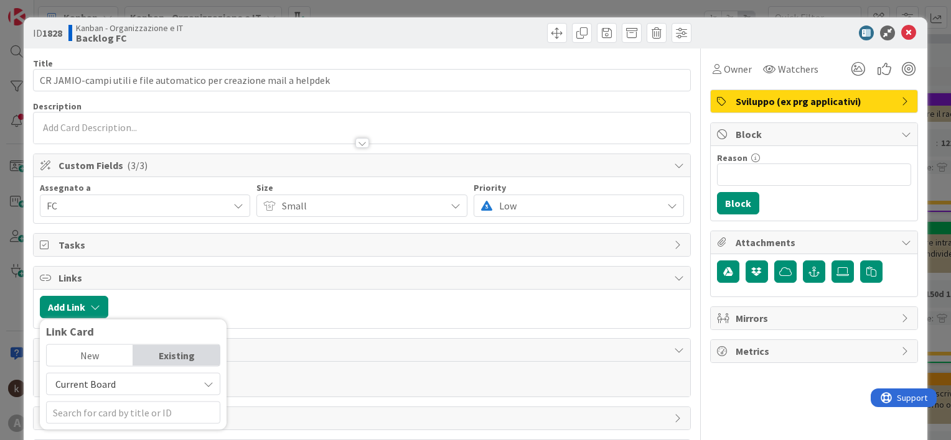
click at [126, 386] on span "Current Board" at bounding box center [122, 384] width 139 height 17
click at [121, 346] on span "All Boards" at bounding box center [139, 355] width 173 height 19
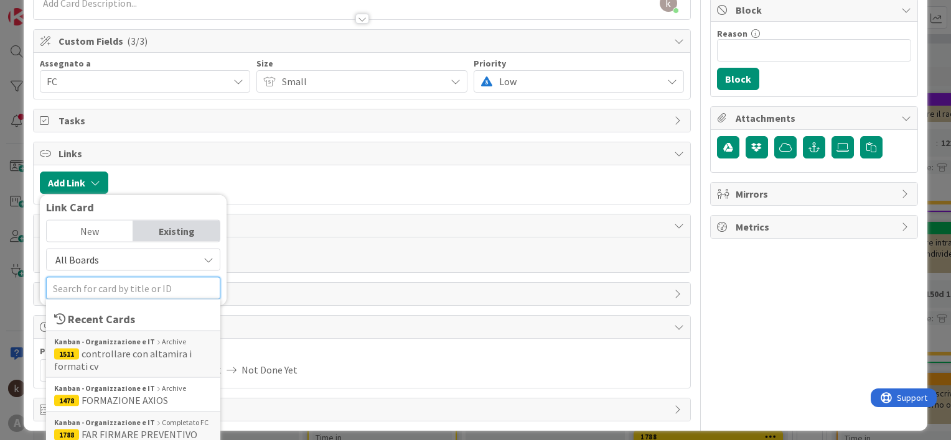
click at [118, 292] on input "text" at bounding box center [133, 288] width 174 height 22
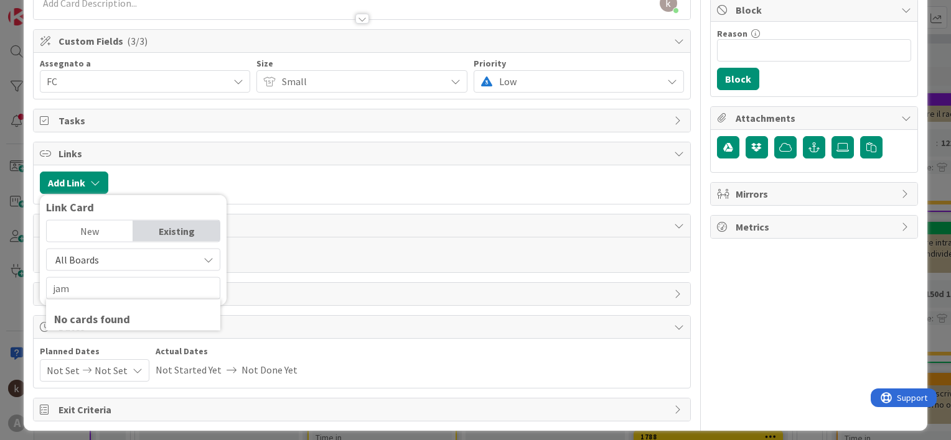
click at [105, 261] on span "All Boards" at bounding box center [122, 259] width 139 height 17
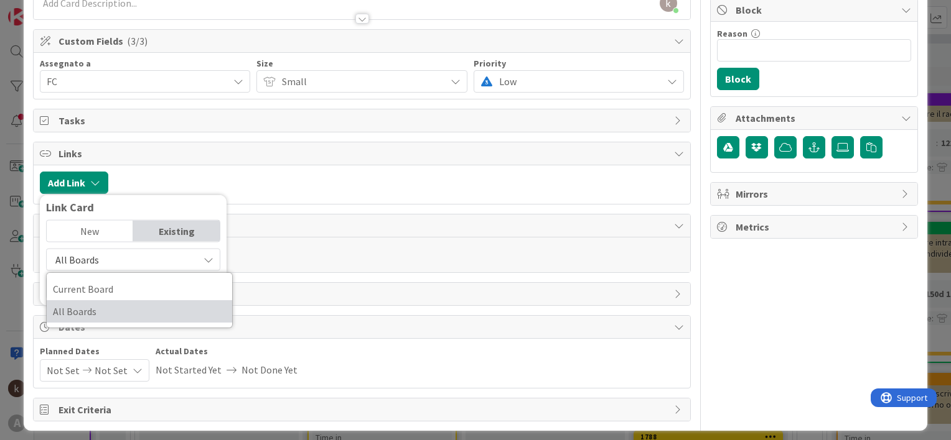
click at [105, 310] on span "All Boards" at bounding box center [139, 311] width 173 height 19
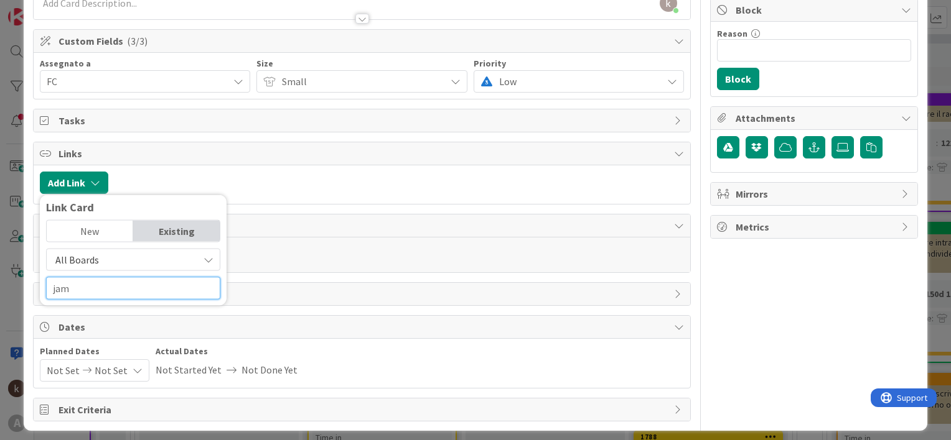
click at [100, 289] on input "jam" at bounding box center [133, 288] width 174 height 22
type input "j"
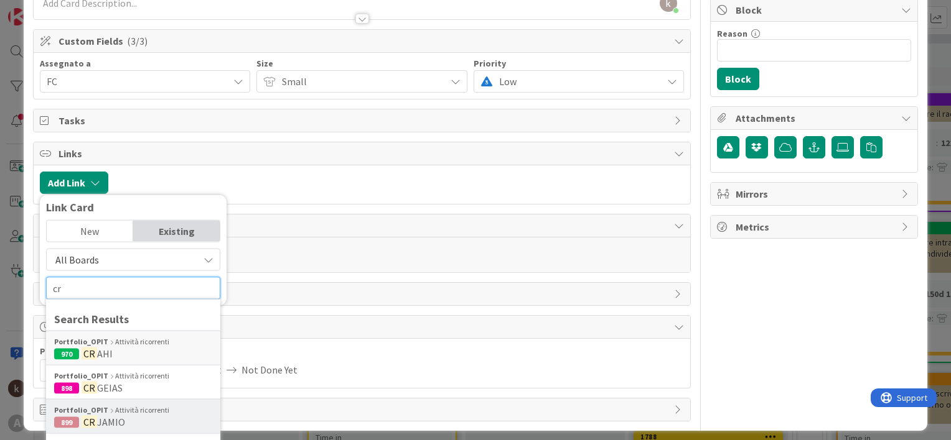
type input "cr"
click at [110, 411] on icon at bounding box center [111, 411] width 3 height 5
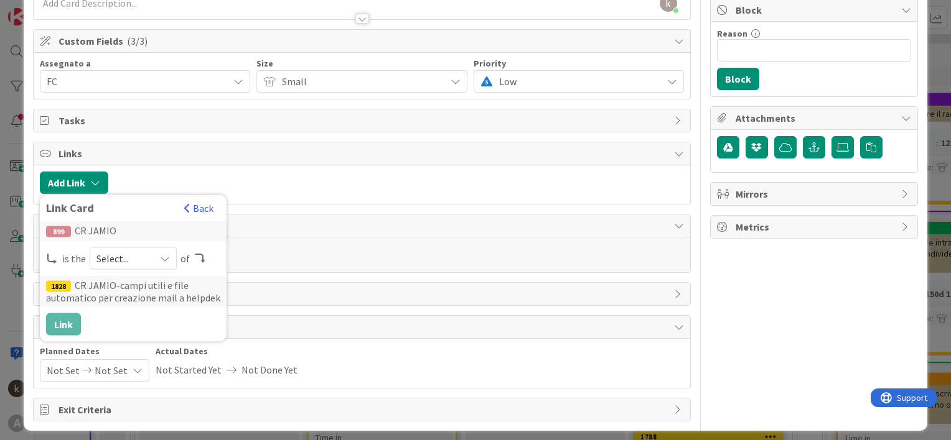
click at [164, 256] on icon at bounding box center [165, 259] width 10 height 10
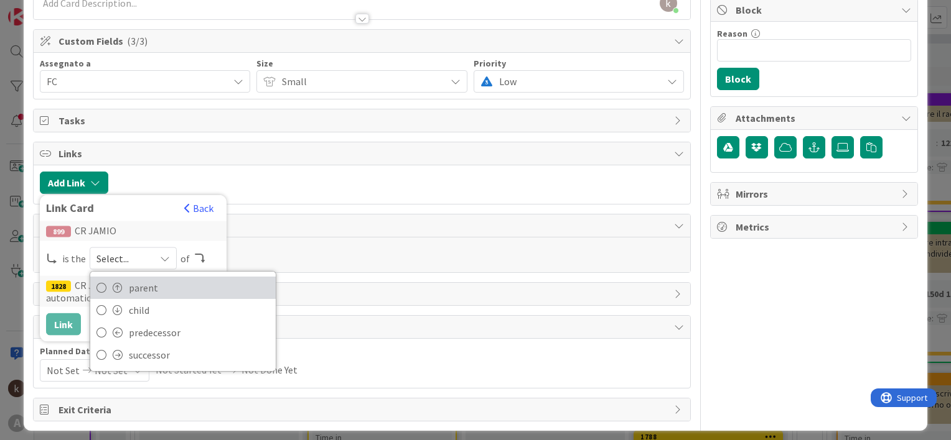
click at [141, 289] on span "parent" at bounding box center [199, 288] width 141 height 19
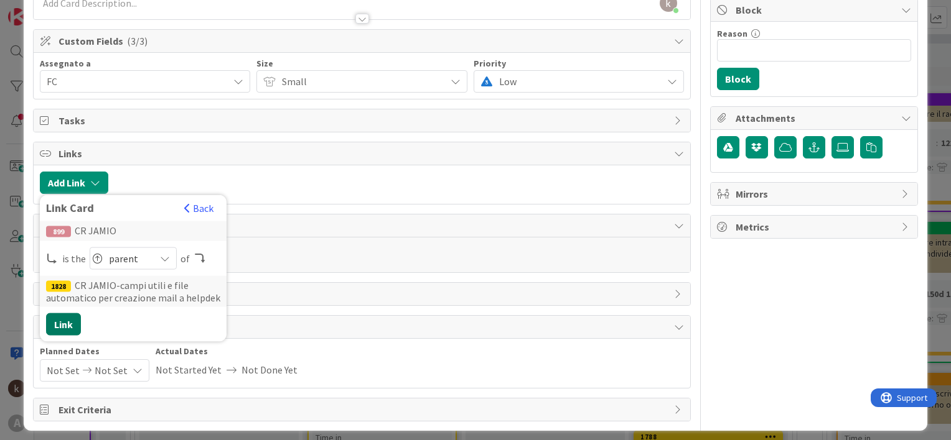
click at [72, 326] on button "Link" at bounding box center [63, 325] width 35 height 22
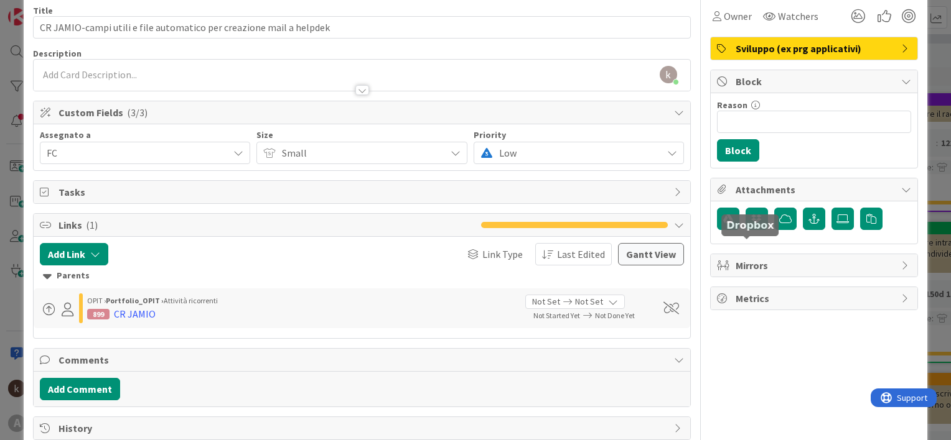
scroll to position [0, 0]
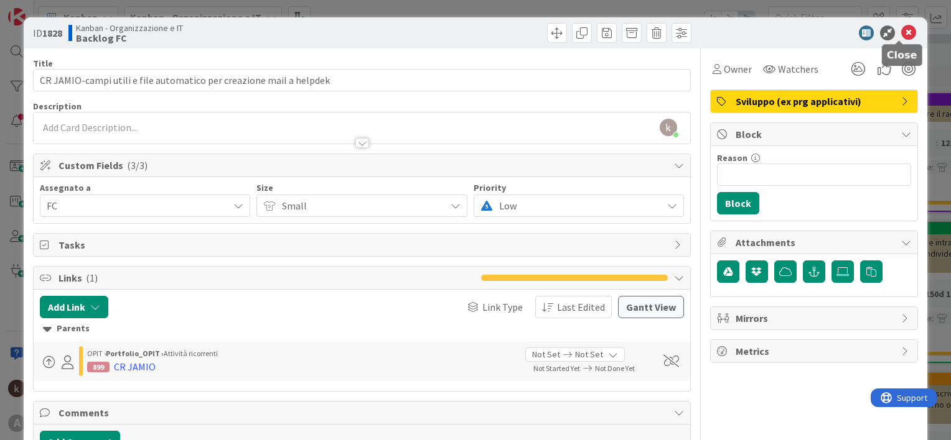
click at [901, 28] on icon at bounding box center [908, 33] width 15 height 15
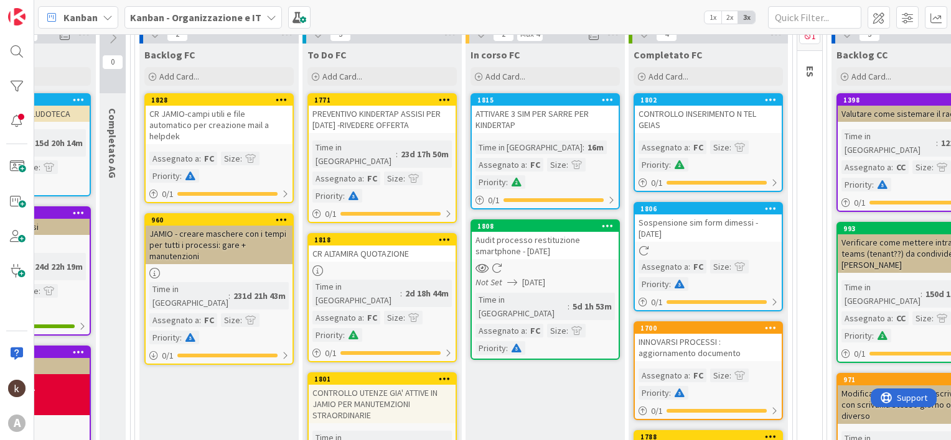
scroll to position [100, 202]
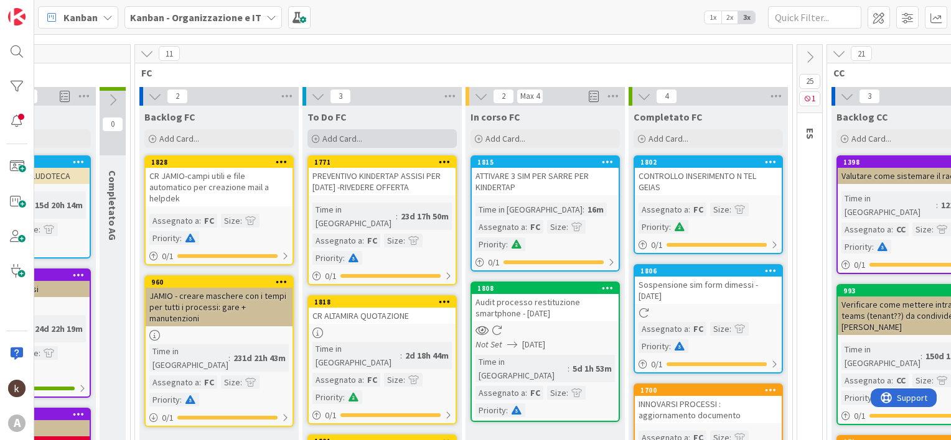
click at [335, 133] on span "Add Card..." at bounding box center [342, 138] width 40 height 11
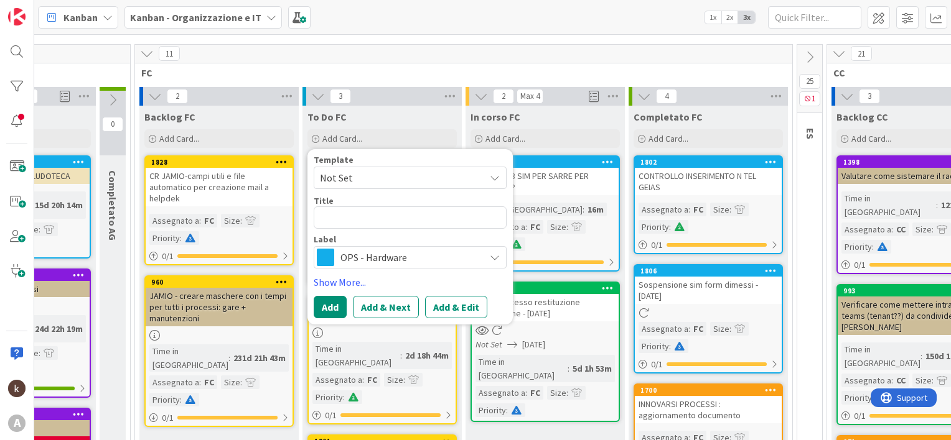
type textarea "x"
type textarea "C"
type textarea "x"
type textarea "CO"
type textarea "x"
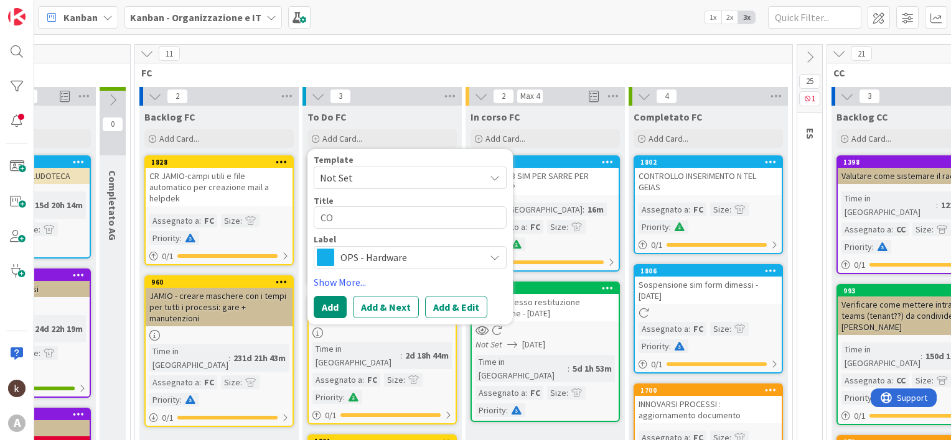
type textarea "CON"
type textarea "x"
type textarea "CONT"
type textarea "x"
type textarea "CONTR"
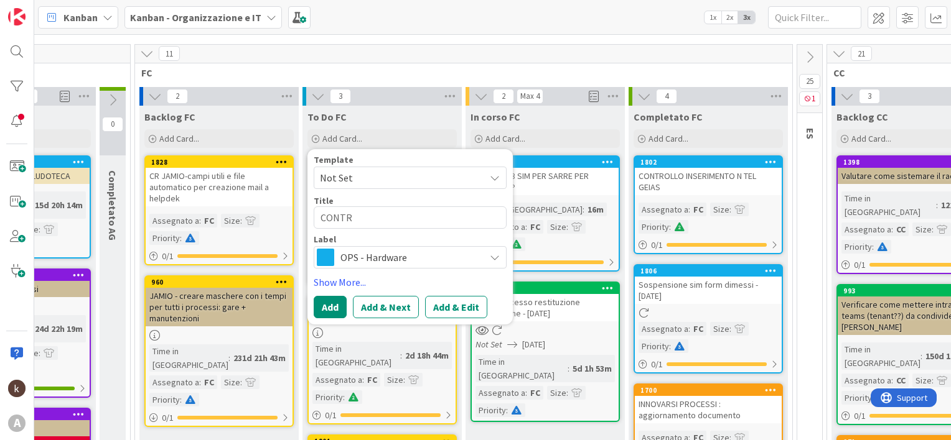
type textarea "x"
type textarea "CONTRO"
type textarea "x"
type textarea "CONTROL"
type textarea "x"
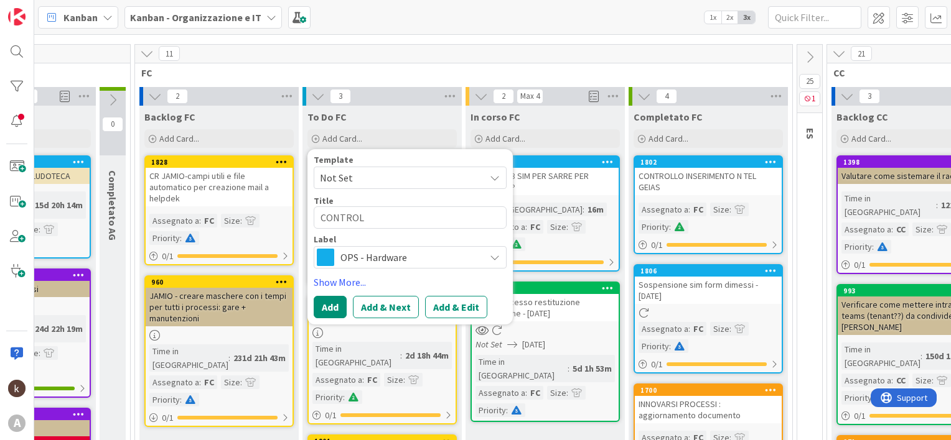
type textarea "CONTROLL"
type textarea "x"
type textarea "CONTROLLO"
type textarea "x"
type textarea "CONTROLLO"
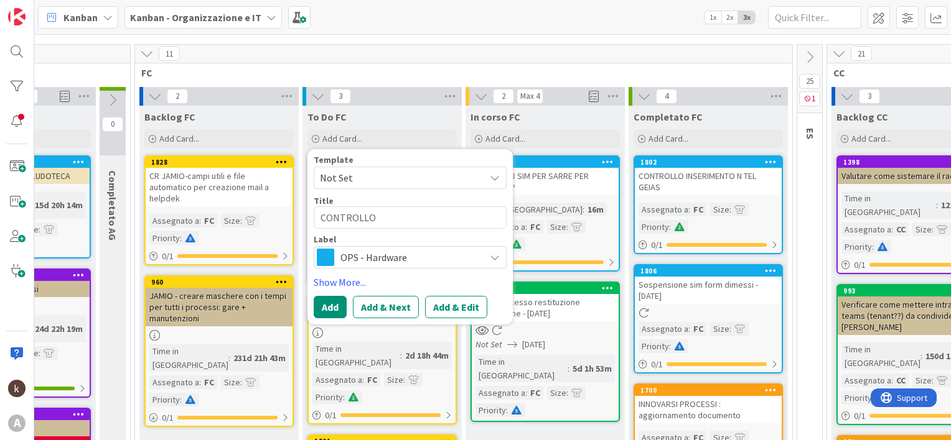
type textarea "x"
type textarea "CONTROLLO I"
type textarea "x"
type textarea "CONTROLLO IN"
type textarea "x"
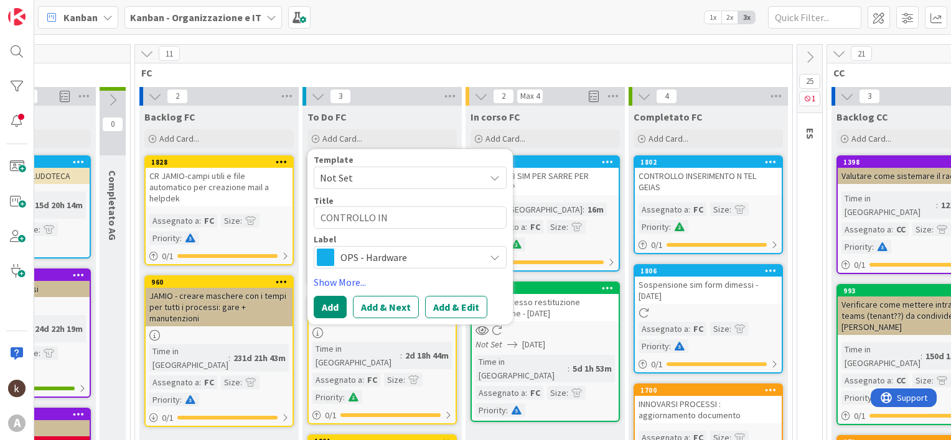
type textarea "CONTROLLO INS"
type textarea "x"
type textarea "CONTROLLO INSE"
type textarea "x"
type textarea "CONTROLLO INSER"
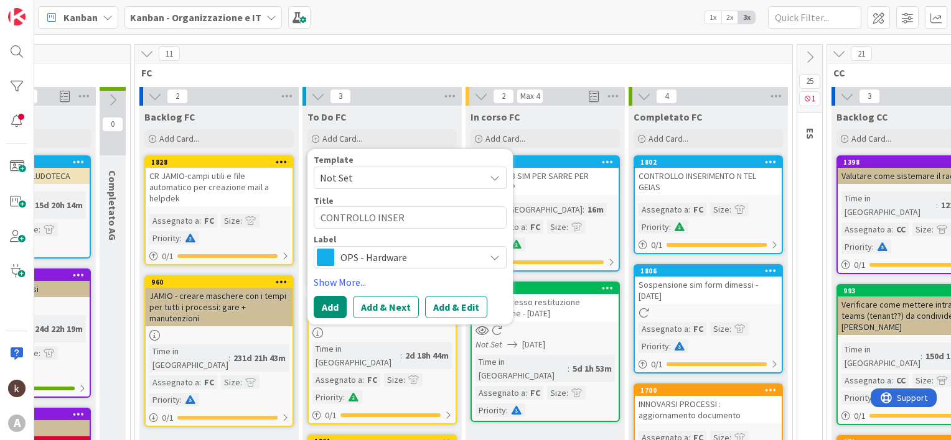
type textarea "x"
type textarea "CONTROLLO INSERI"
type textarea "x"
type textarea "CONTROLLO INSERIM"
type textarea "x"
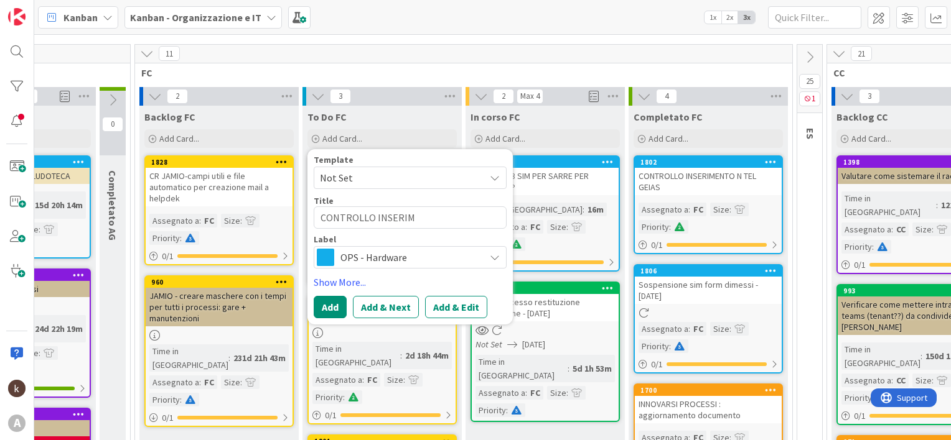
type textarea "CONTROLLO INSERIME"
type textarea "x"
type textarea "CONTROLLO INSERIMEN"
type textarea "x"
type textarea "CONTROLLO INSERIMENT"
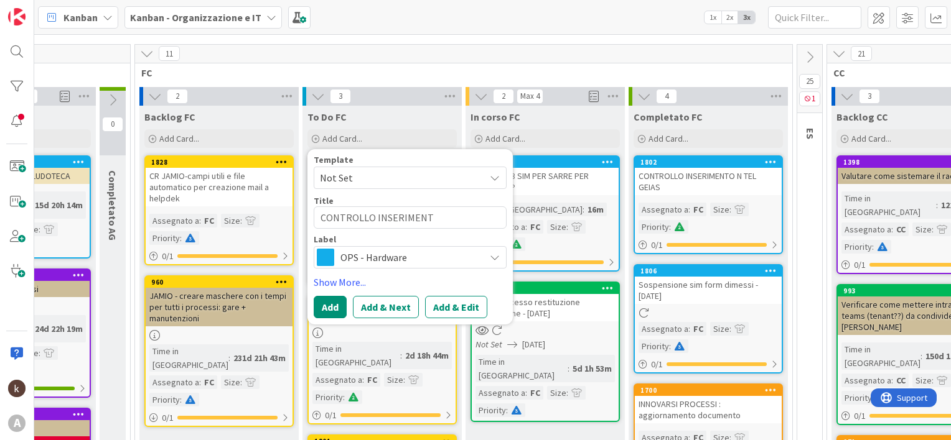
type textarea "x"
type textarea "CONTROLLO INSERIMENTO"
type textarea "x"
type textarea "CONTROLLO INSERIMENTO"
type textarea "x"
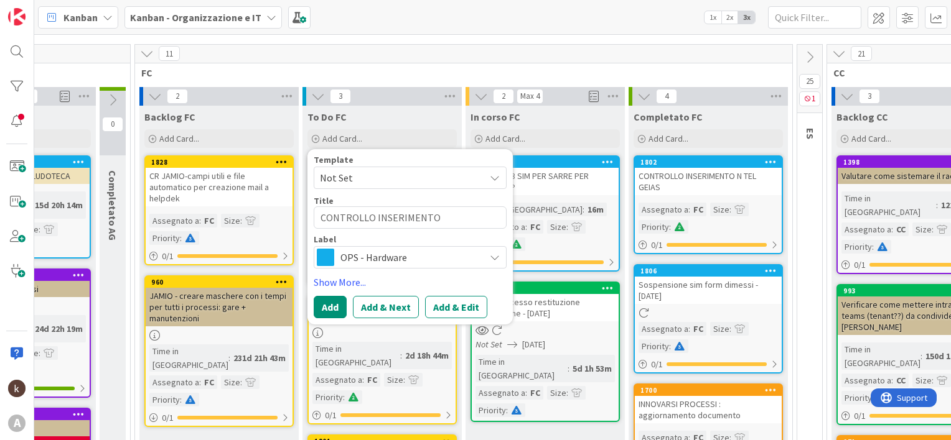
type textarea "CONTROLLO INSERIMENTO N"
type textarea "x"
type textarea "CONTROLLO INSERIMENTO N"
type textarea "x"
type textarea "CONTROLLO INSERIMENTO N T"
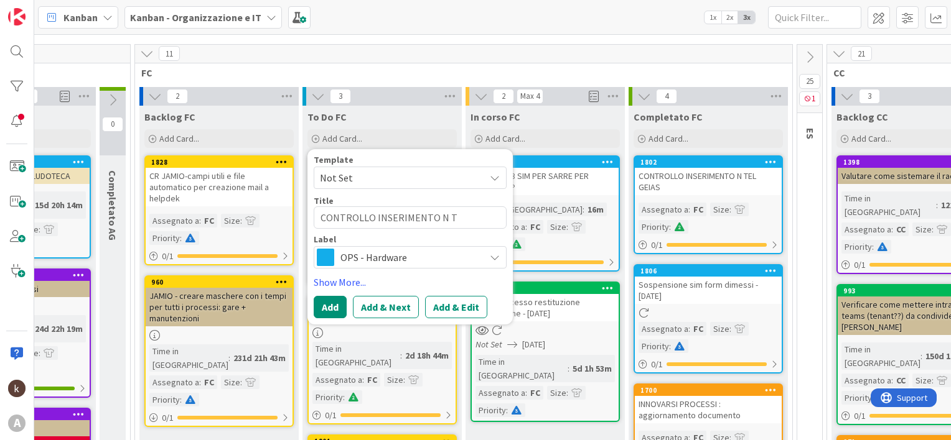
type textarea "x"
type textarea "CONTROLLO INSERIMENTO N TE"
type textarea "x"
type textarea "CONTROLLO INSERIMENTO N TEL"
type textarea "x"
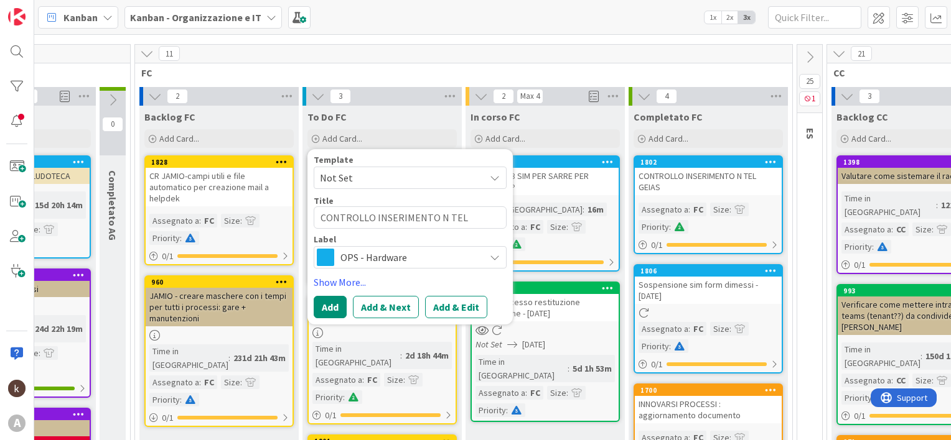
type textarea "CONTROLLO INSERIMENTO N TEL"
type textarea "x"
type textarea "CONTROLLO INSERIMENTO N TEL I"
type textarea "x"
type textarea "CONTROLLO INSERIMENTO N TEL IN"
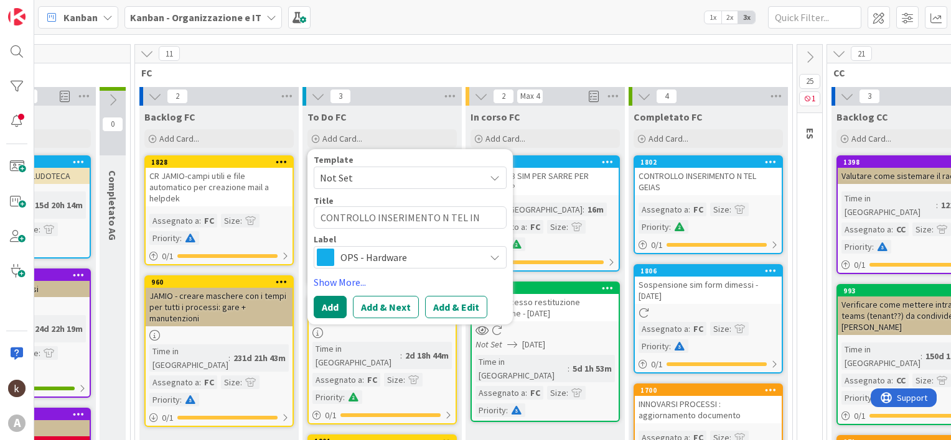
type textarea "x"
type textarea "CONTROLLO INSERIMENTO N TEL IN"
type textarea "x"
type textarea "CONTROLLO INSERIMENTO N TEL IN G"
click at [342, 282] on link "Show More..." at bounding box center [410, 282] width 193 height 15
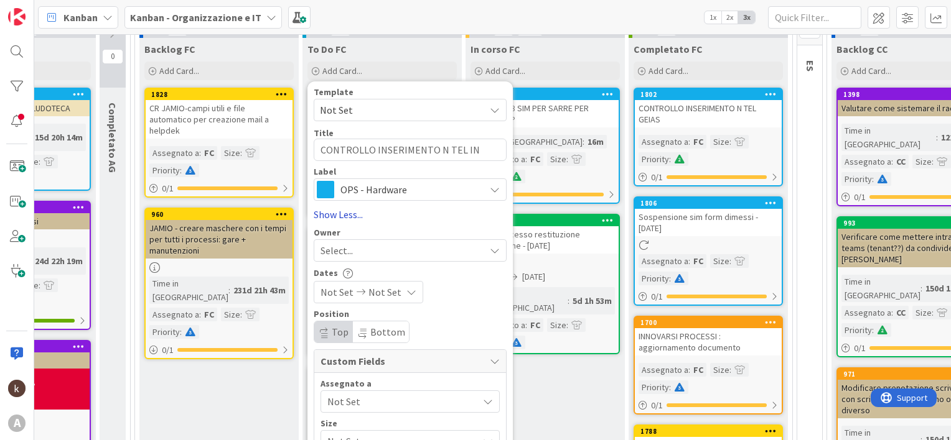
scroll to position [224, 202]
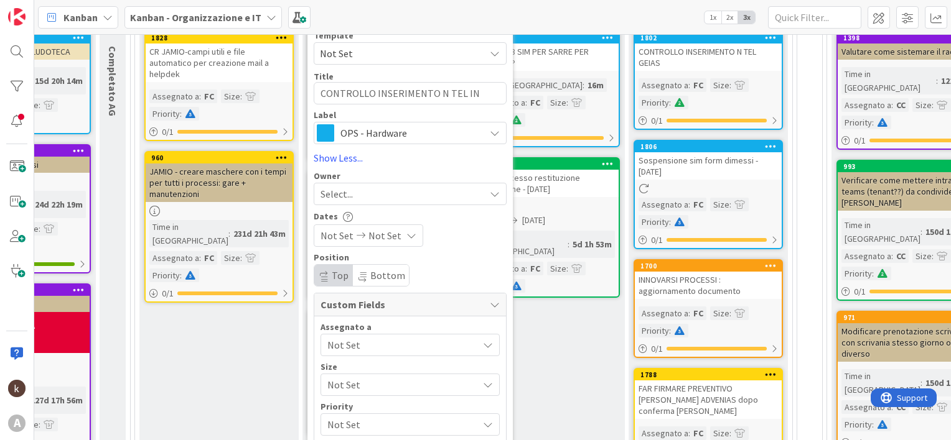
click at [349, 338] on span "Not Set" at bounding box center [402, 345] width 151 height 15
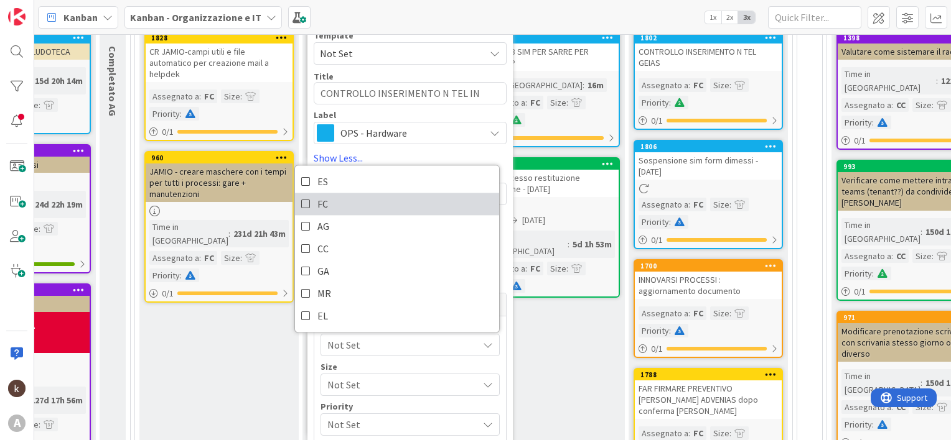
click at [314, 205] on link "FC" at bounding box center [397, 204] width 204 height 22
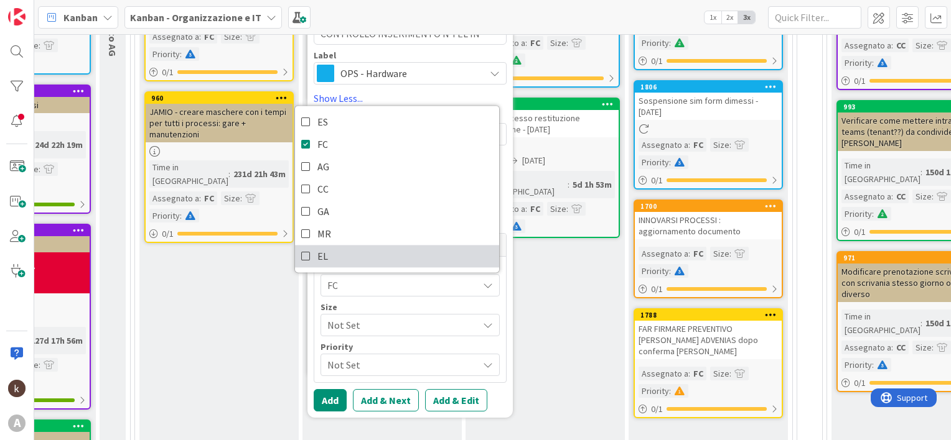
scroll to position [286, 202]
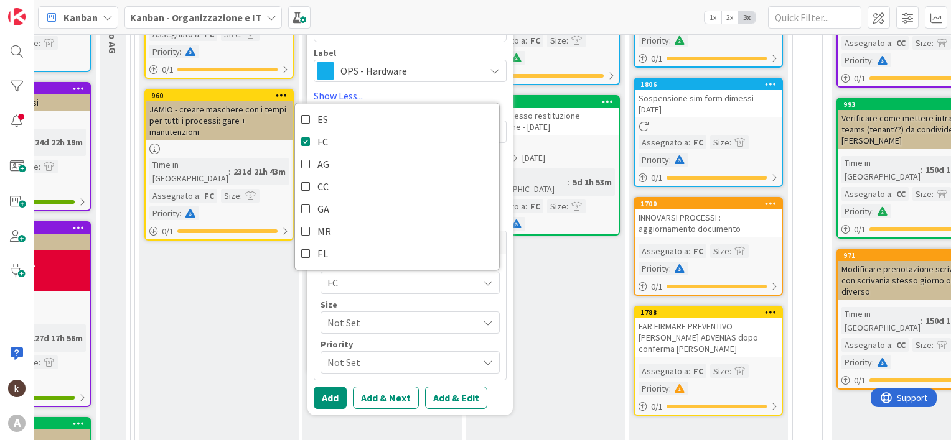
click at [354, 315] on span "Not Set" at bounding box center [399, 322] width 144 height 17
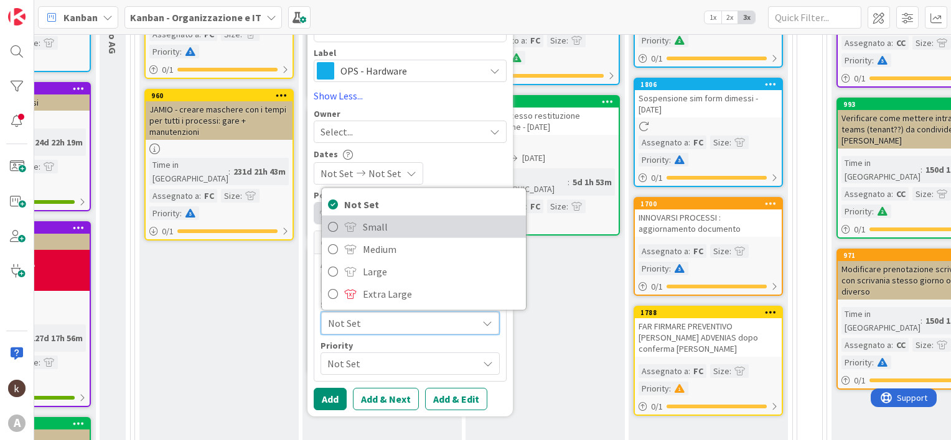
click at [367, 224] on span "Small" at bounding box center [441, 226] width 157 height 19
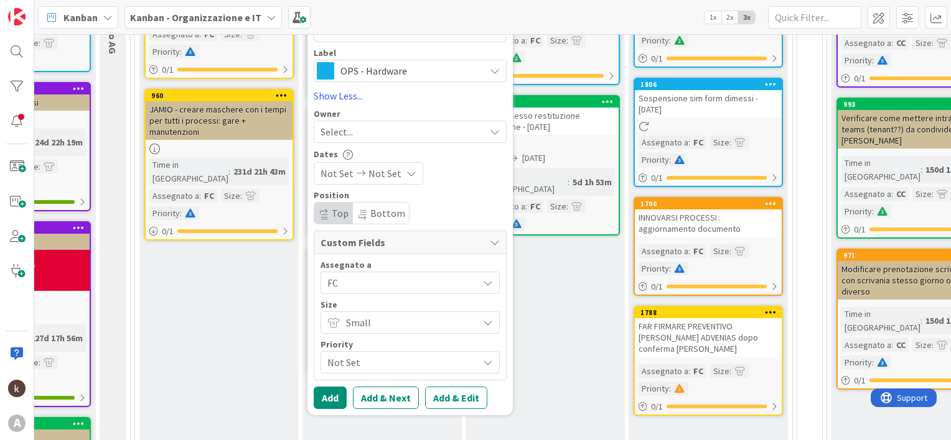
click at [406, 361] on span "Not Set" at bounding box center [399, 362] width 144 height 17
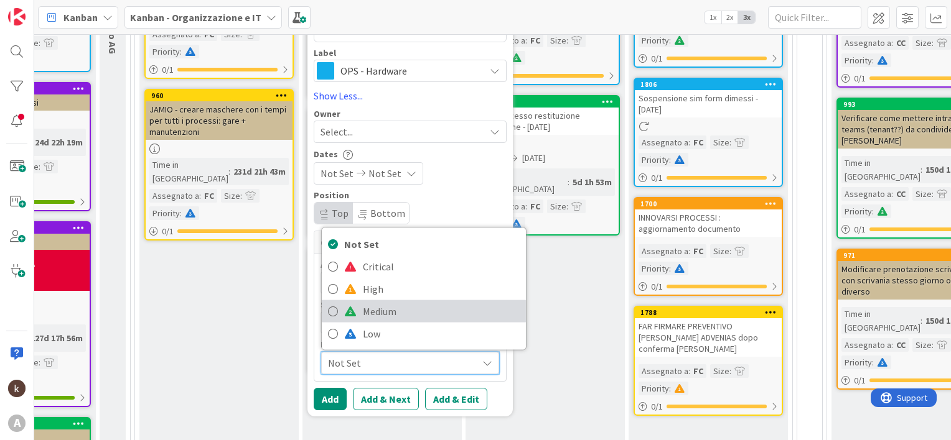
click at [384, 317] on span "Medium" at bounding box center [441, 311] width 157 height 19
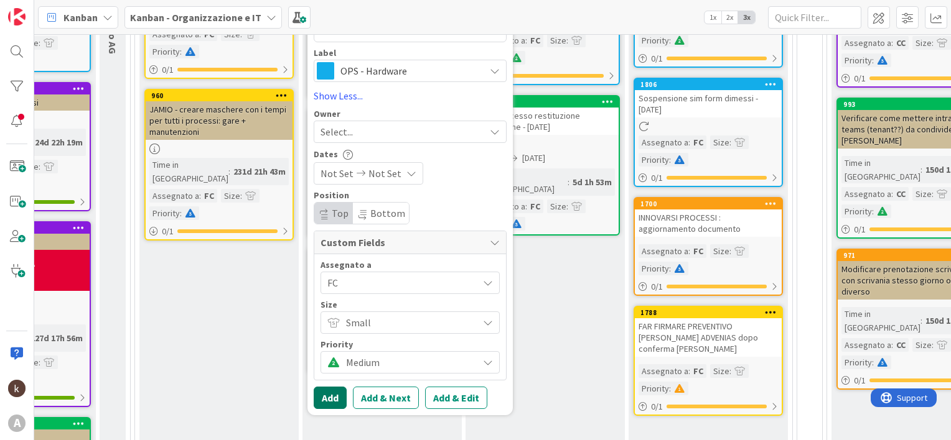
click at [334, 396] on button "Add" at bounding box center [330, 398] width 33 height 22
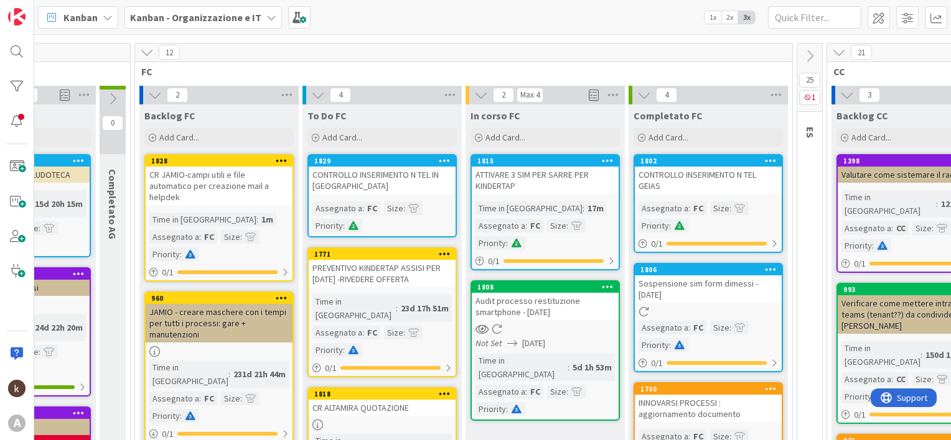
scroll to position [100, 202]
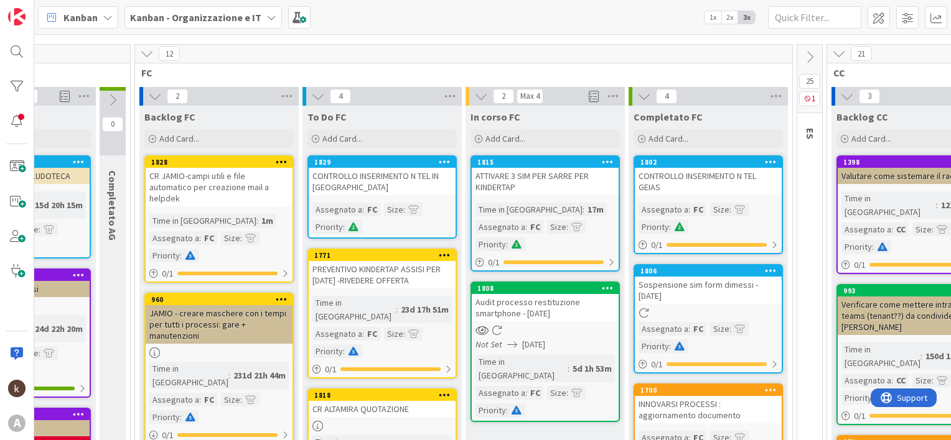
click at [384, 187] on div "CONTROLLO INSERIMENTO N TEL IN [GEOGRAPHIC_DATA]" at bounding box center [382, 181] width 147 height 27
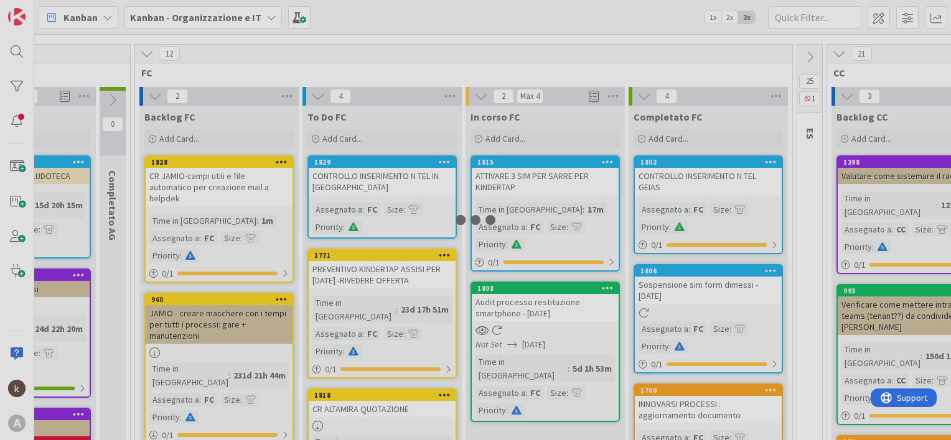
click at [384, 187] on div at bounding box center [475, 220] width 951 height 440
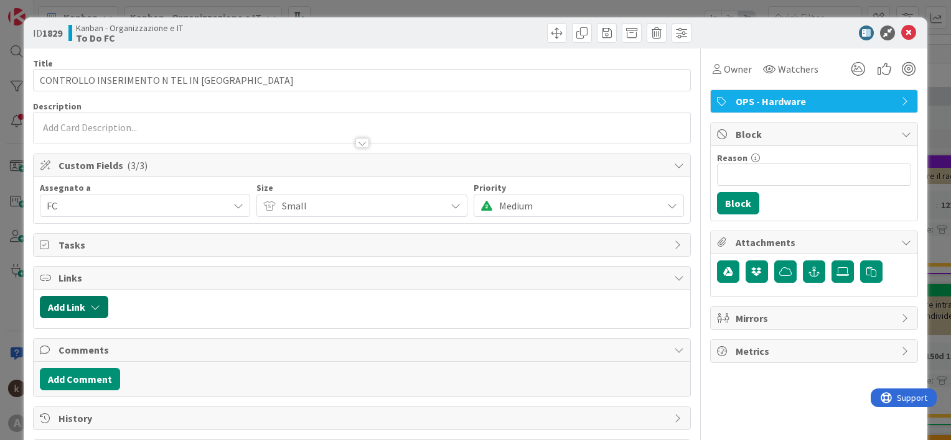
click at [94, 311] on button "Add Link" at bounding box center [74, 307] width 68 height 22
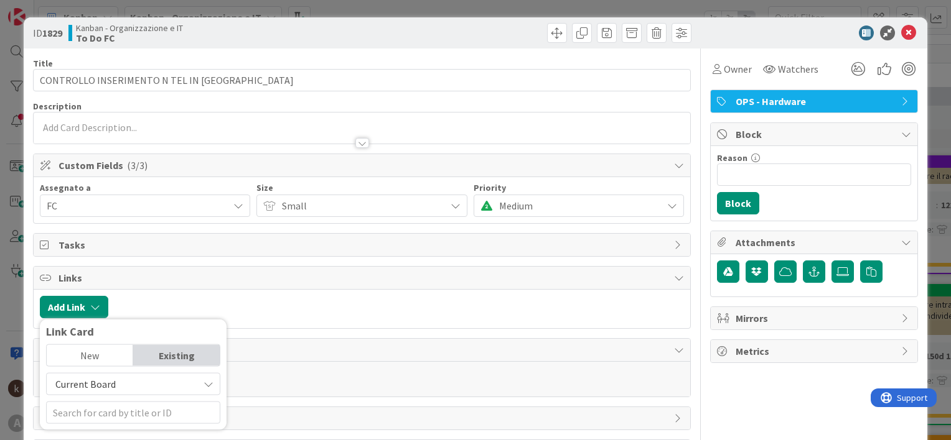
click at [127, 379] on span "Current Board" at bounding box center [122, 384] width 139 height 17
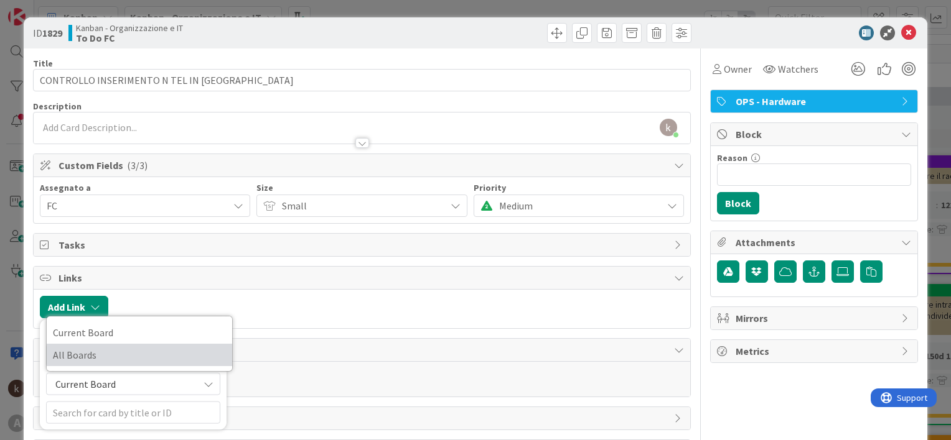
click at [103, 358] on span "All Boards" at bounding box center [139, 355] width 173 height 19
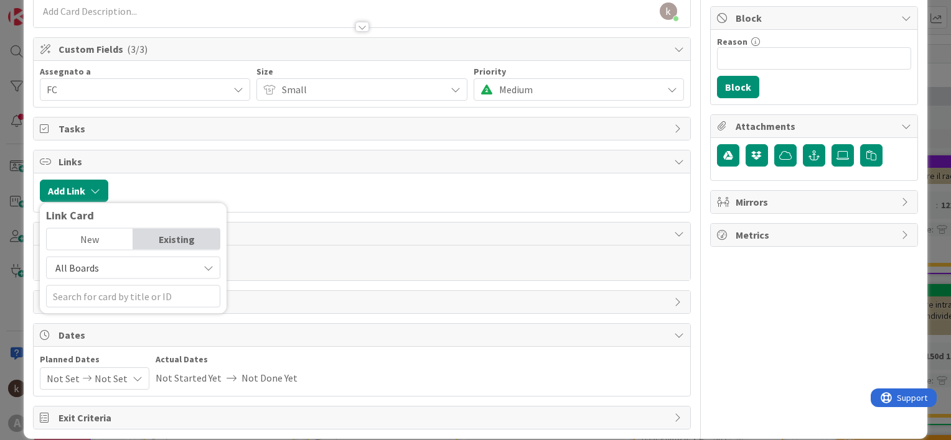
scroll to position [124, 0]
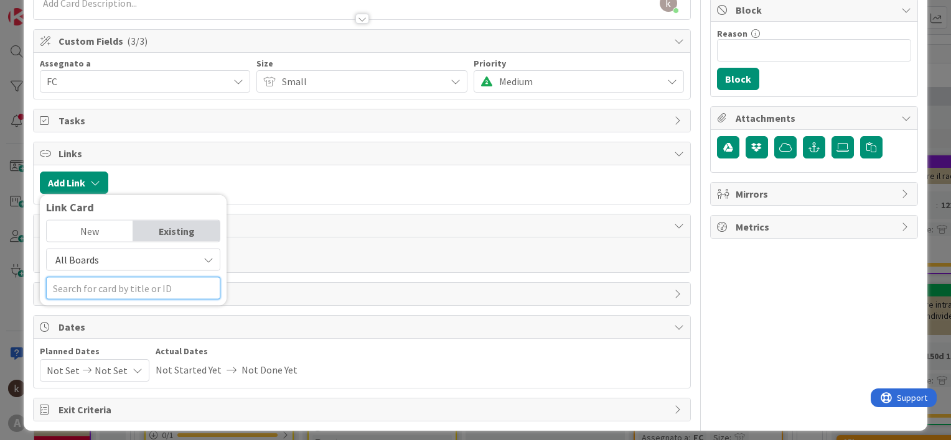
click at [109, 290] on input "text" at bounding box center [133, 288] width 174 height 22
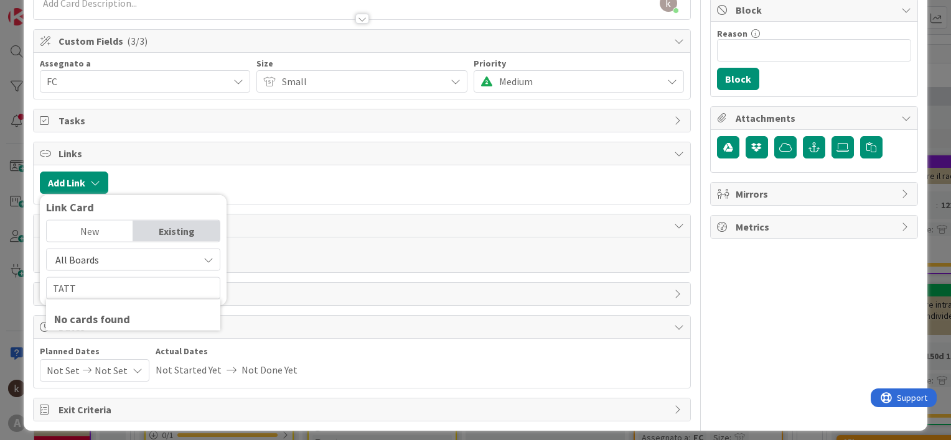
click at [100, 260] on span "All Boards" at bounding box center [122, 259] width 139 height 17
click at [90, 312] on span "All Boards" at bounding box center [139, 311] width 173 height 19
click at [93, 259] on span "All Boards" at bounding box center [77, 260] width 44 height 12
click at [98, 311] on span "All Boards" at bounding box center [139, 311] width 173 height 19
click at [88, 287] on input "TATT" at bounding box center [133, 288] width 174 height 22
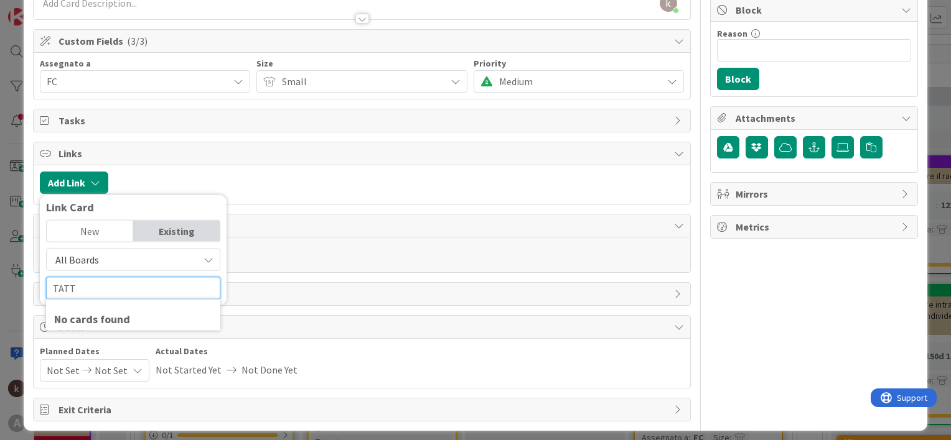
drag, startPoint x: 88, startPoint y: 287, endPoint x: 45, endPoint y: 286, distance: 42.9
click at [45, 286] on div "Link Card New Existing All Boards Current Board All Boards TATT No cards found" at bounding box center [133, 250] width 187 height 111
click at [86, 264] on span "All Boards" at bounding box center [77, 260] width 44 height 12
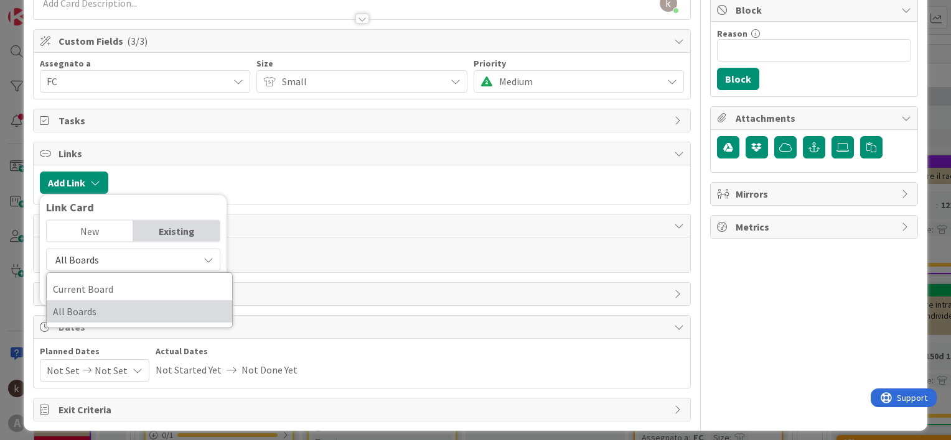
click at [82, 304] on span "All Boards" at bounding box center [139, 311] width 173 height 19
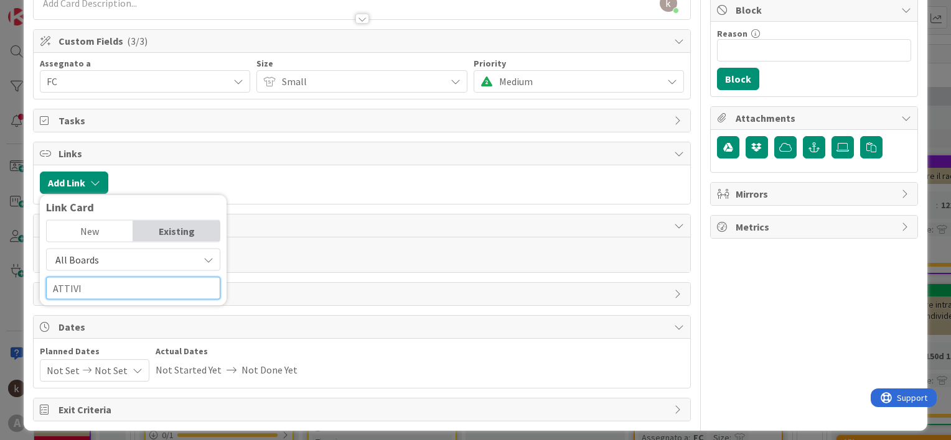
click at [88, 281] on input "ATTIVI" at bounding box center [133, 288] width 174 height 22
click at [88, 256] on span "All Boards" at bounding box center [77, 260] width 44 height 12
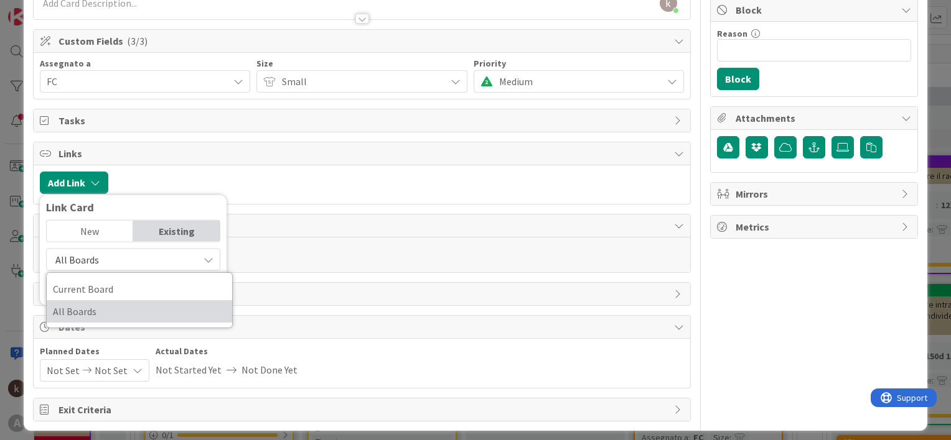
click at [91, 308] on span "All Boards" at bounding box center [139, 311] width 173 height 19
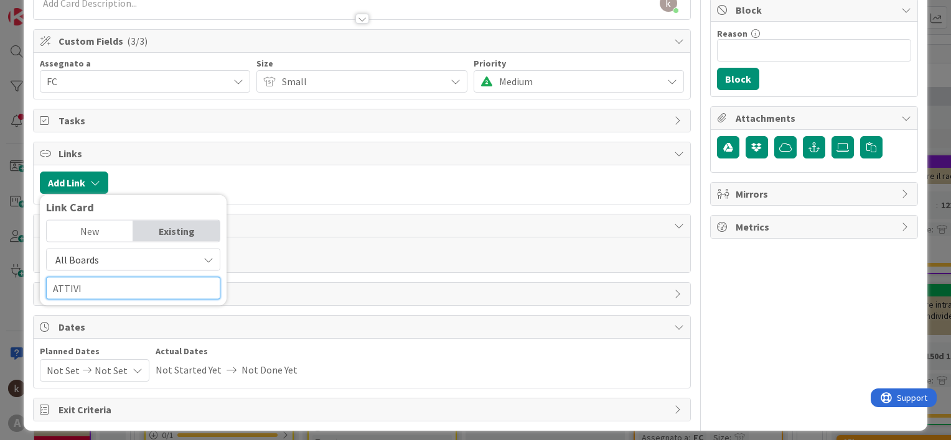
click at [97, 289] on input "ATTIVI" at bounding box center [133, 288] width 174 height 22
click at [97, 264] on span "All Boards" at bounding box center [122, 259] width 139 height 17
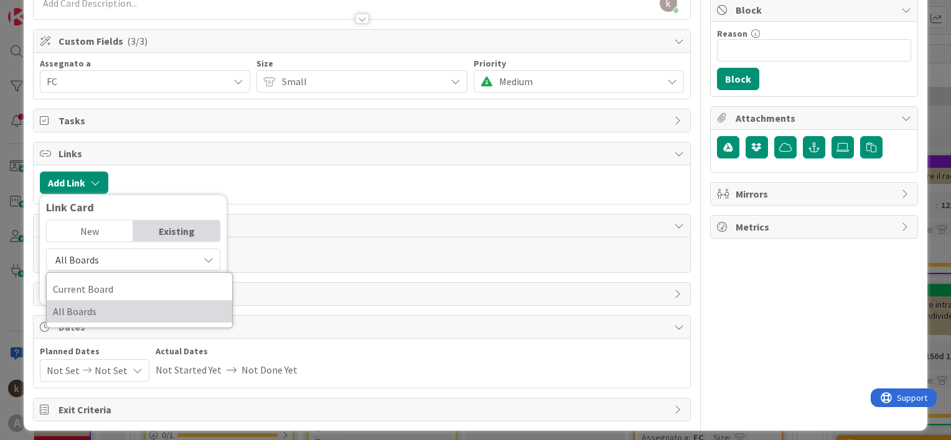
click at [96, 307] on span "All Boards" at bounding box center [139, 311] width 173 height 19
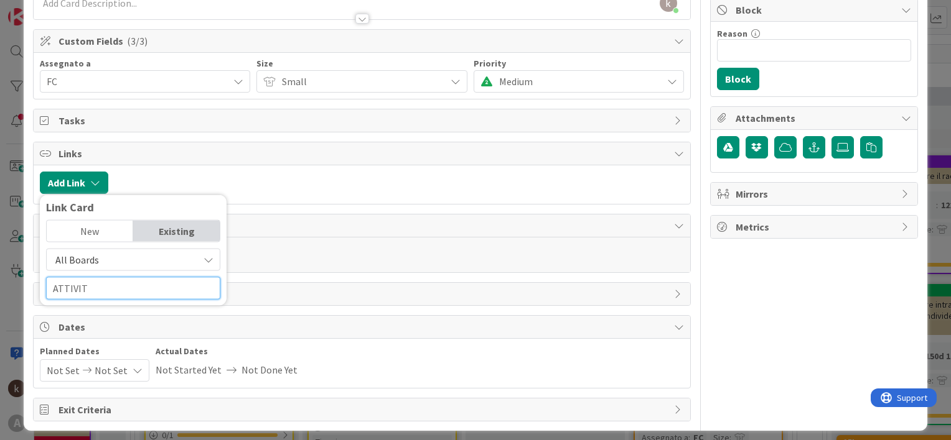
click at [96, 291] on input "ATTIVIT" at bounding box center [133, 288] width 174 height 22
click at [96, 286] on input "ATTIVIT" at bounding box center [133, 288] width 174 height 22
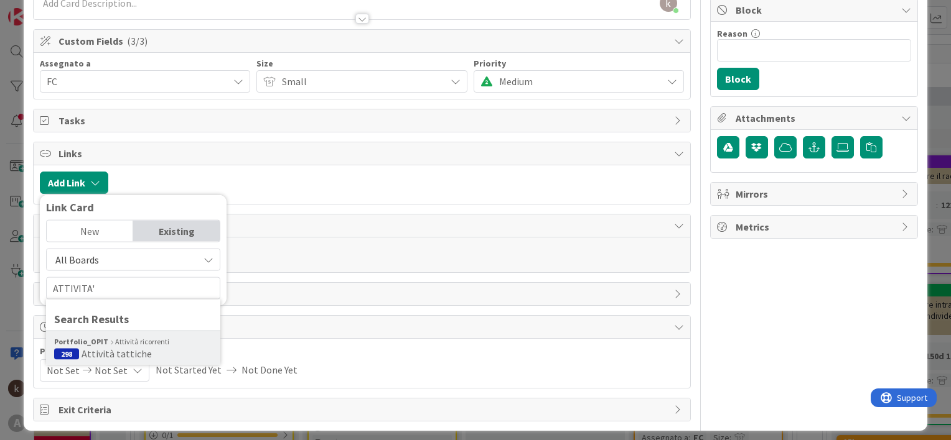
click at [110, 337] on div "Portfolio_OPIT Attività ricorrenti" at bounding box center [133, 342] width 158 height 11
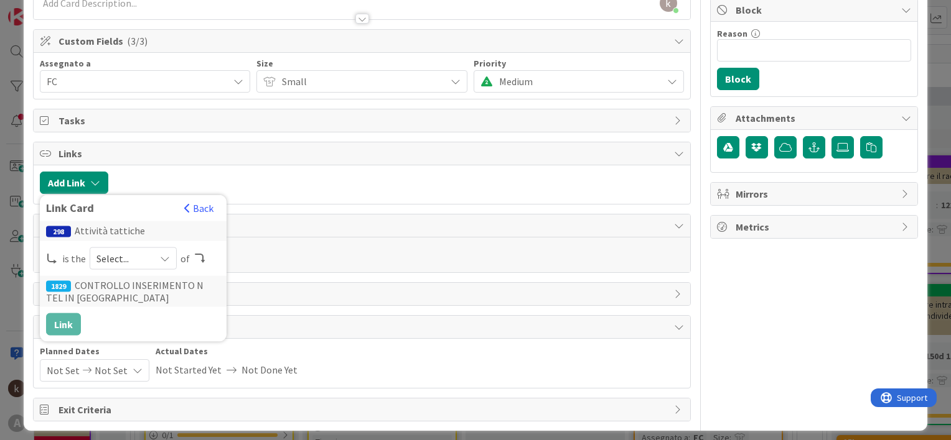
click at [155, 258] on div "Select..." at bounding box center [133, 259] width 87 height 22
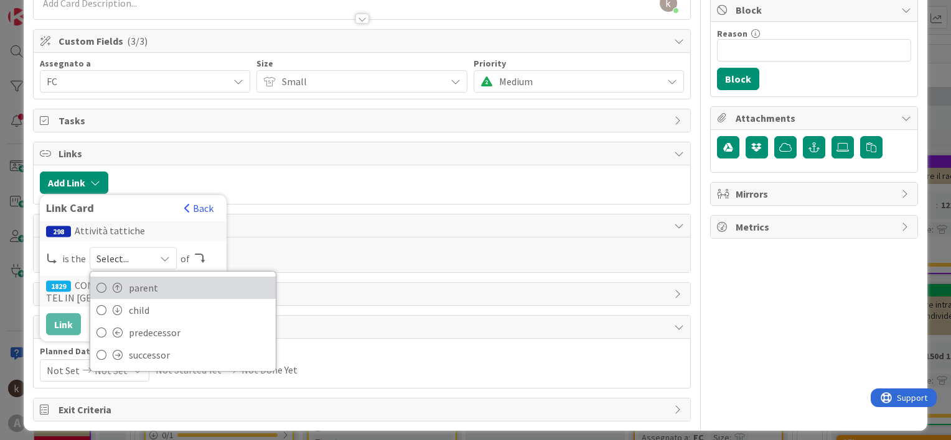
click at [135, 282] on span "parent" at bounding box center [199, 288] width 141 height 19
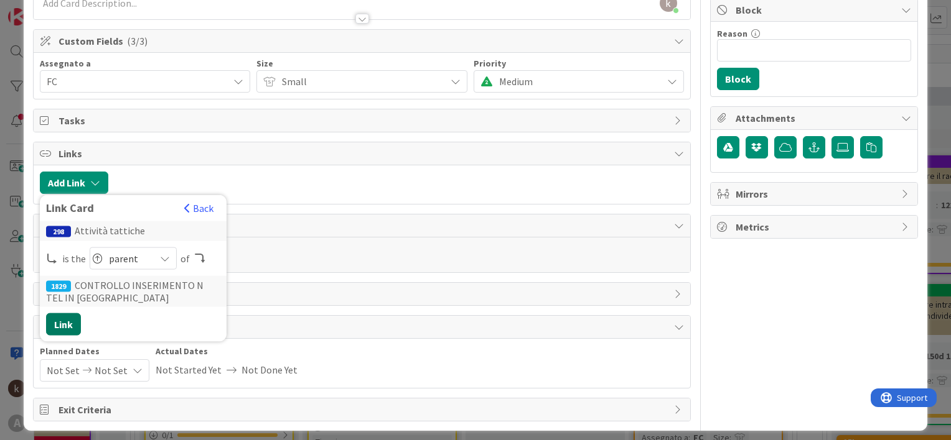
click at [63, 319] on button "Link" at bounding box center [63, 325] width 35 height 22
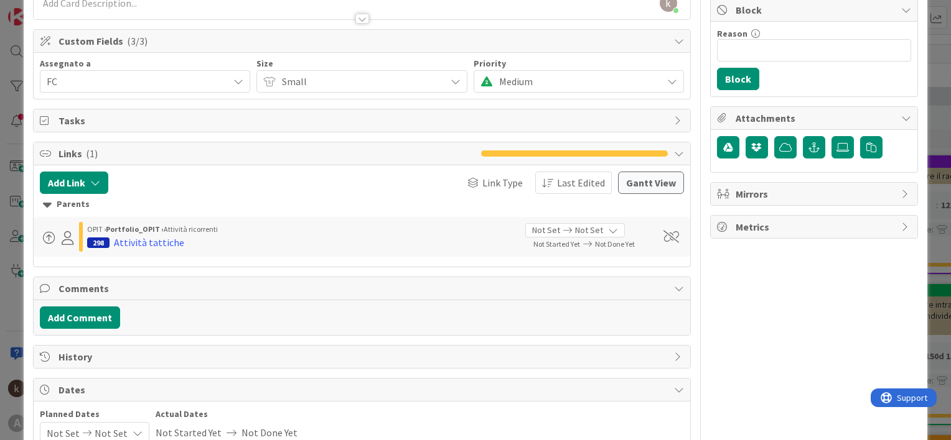
scroll to position [0, 0]
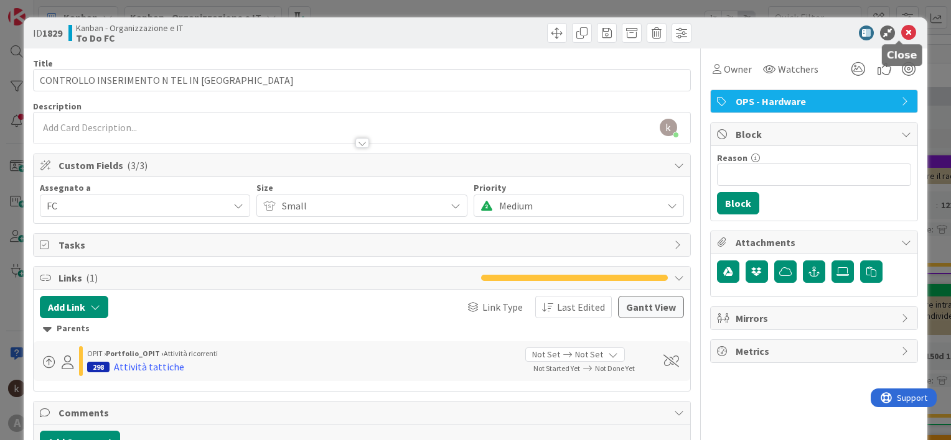
click at [901, 31] on icon at bounding box center [908, 33] width 15 height 15
